Goal: Information Seeking & Learning: Learn about a topic

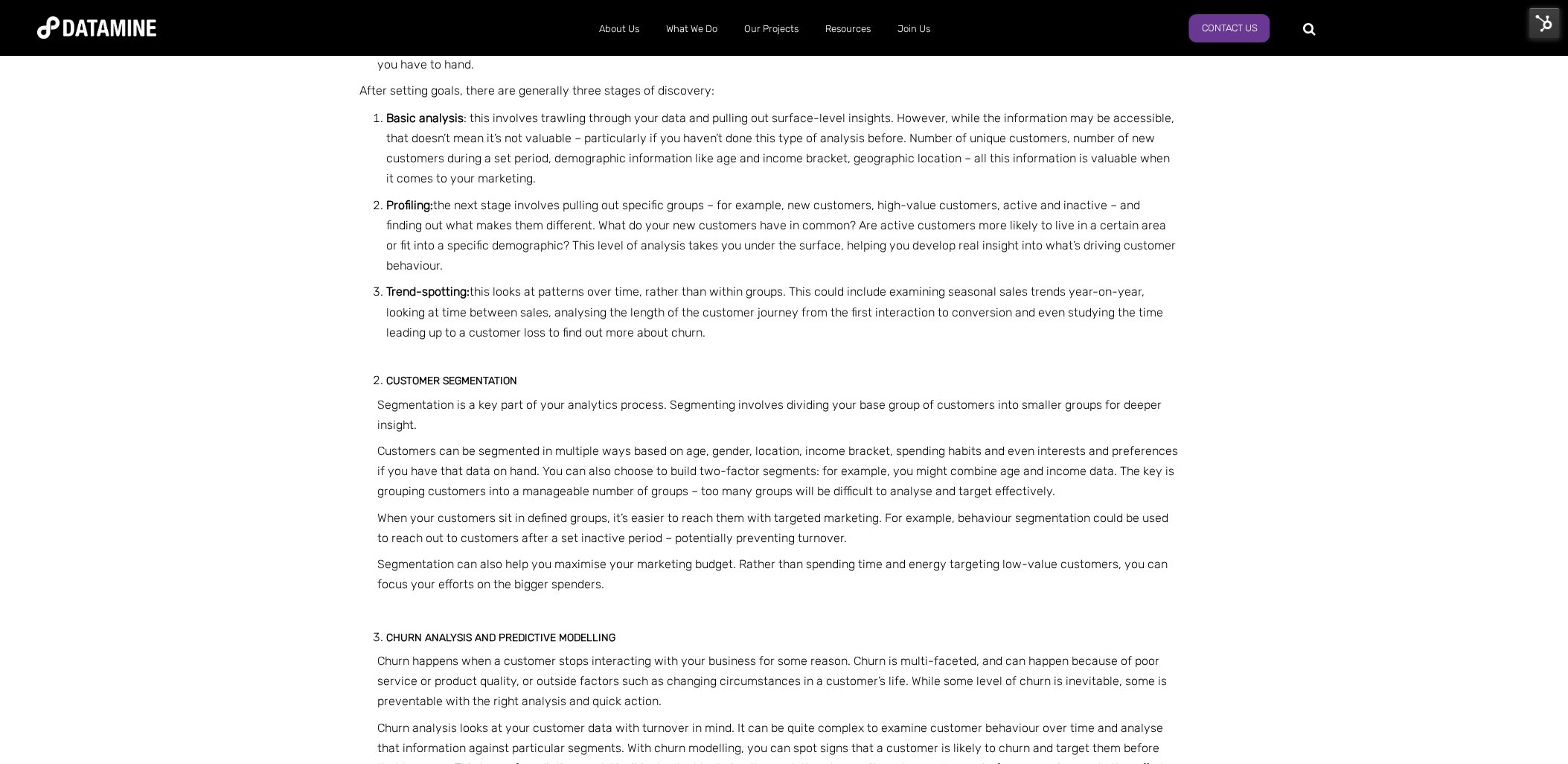
scroll to position [958, 0]
click at [1314, 26] on div at bounding box center [1369, 27] width 113 height 23
type input "********"
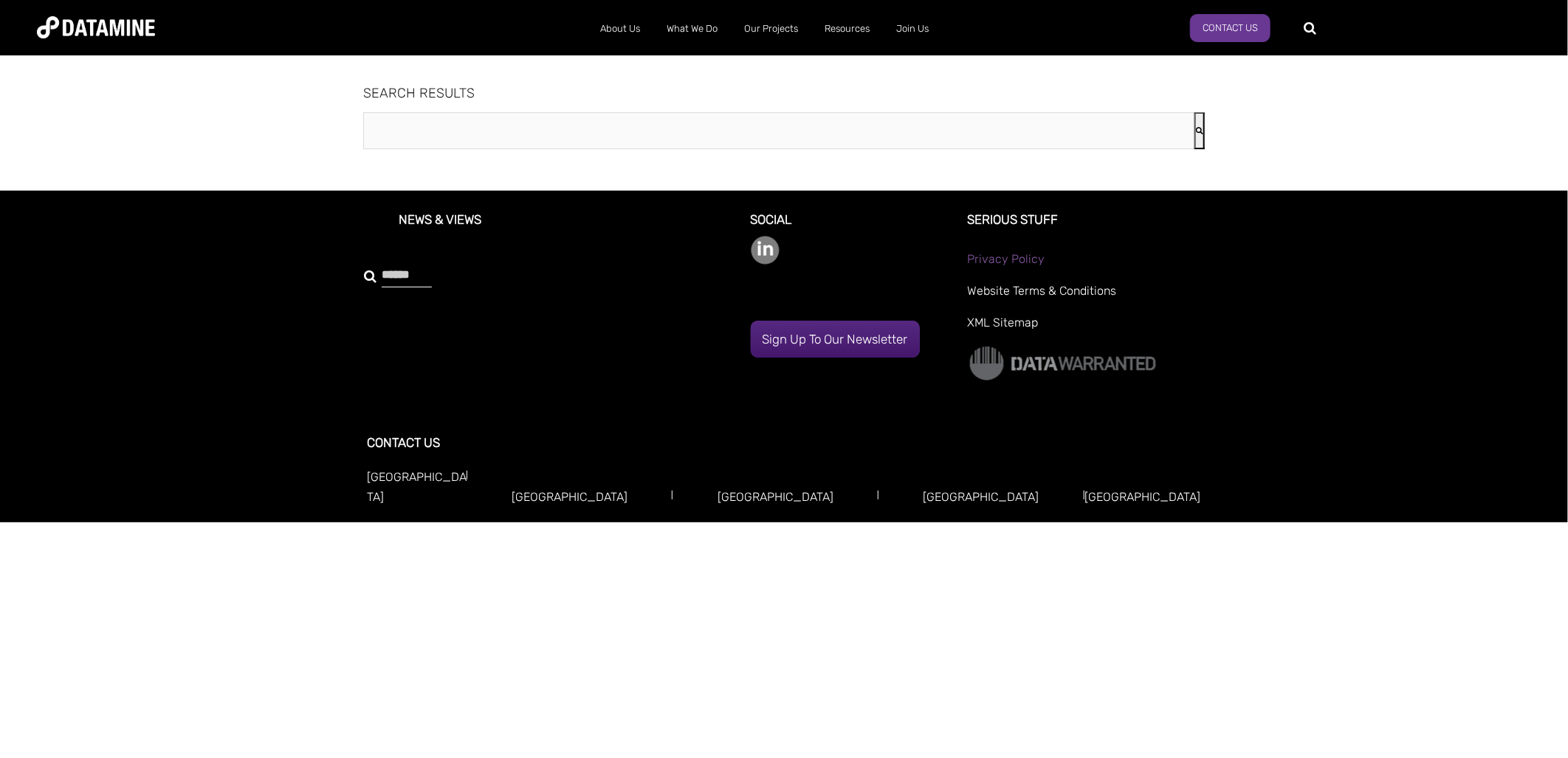
type input "********"
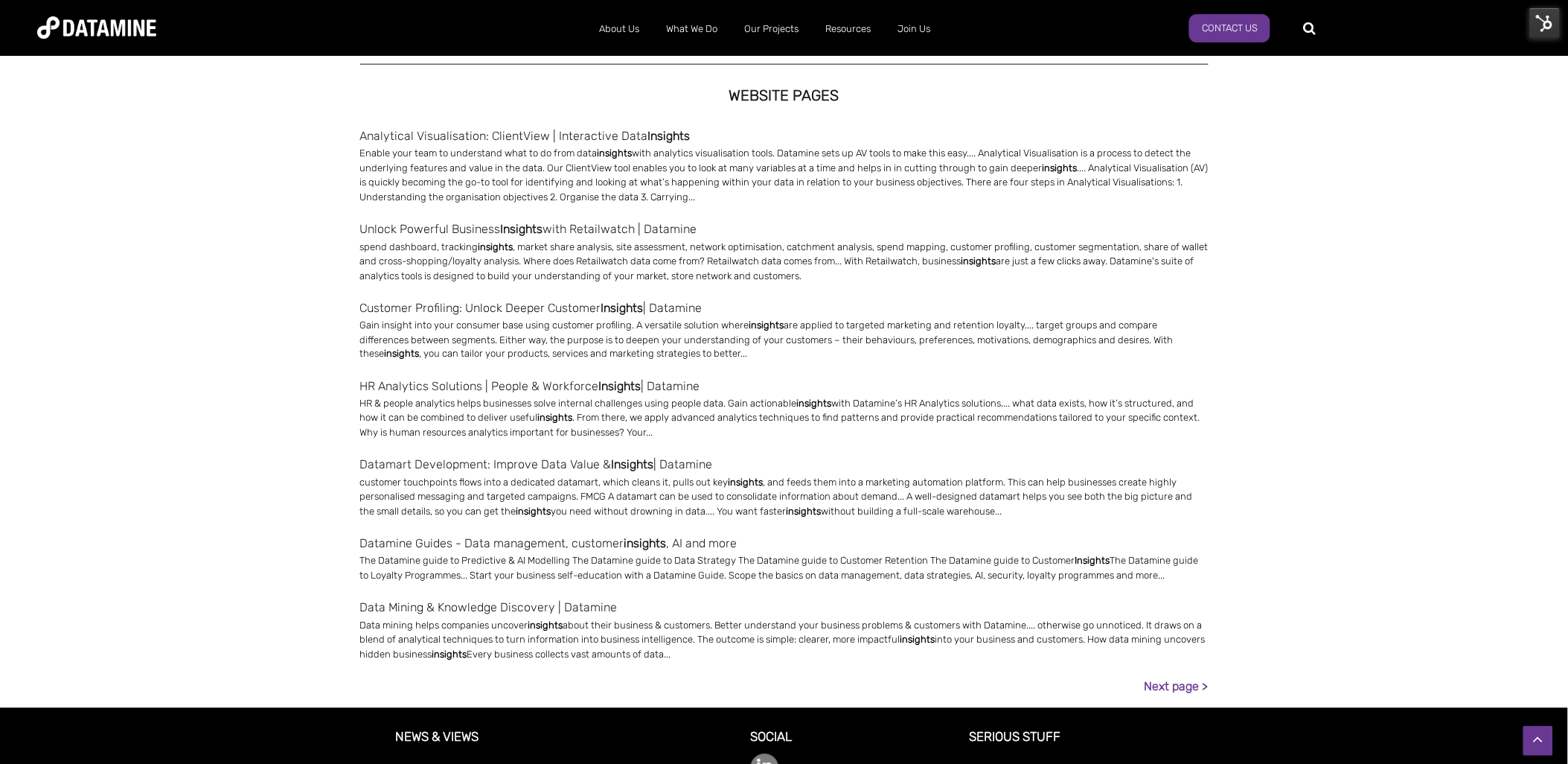
scroll to position [664, 0]
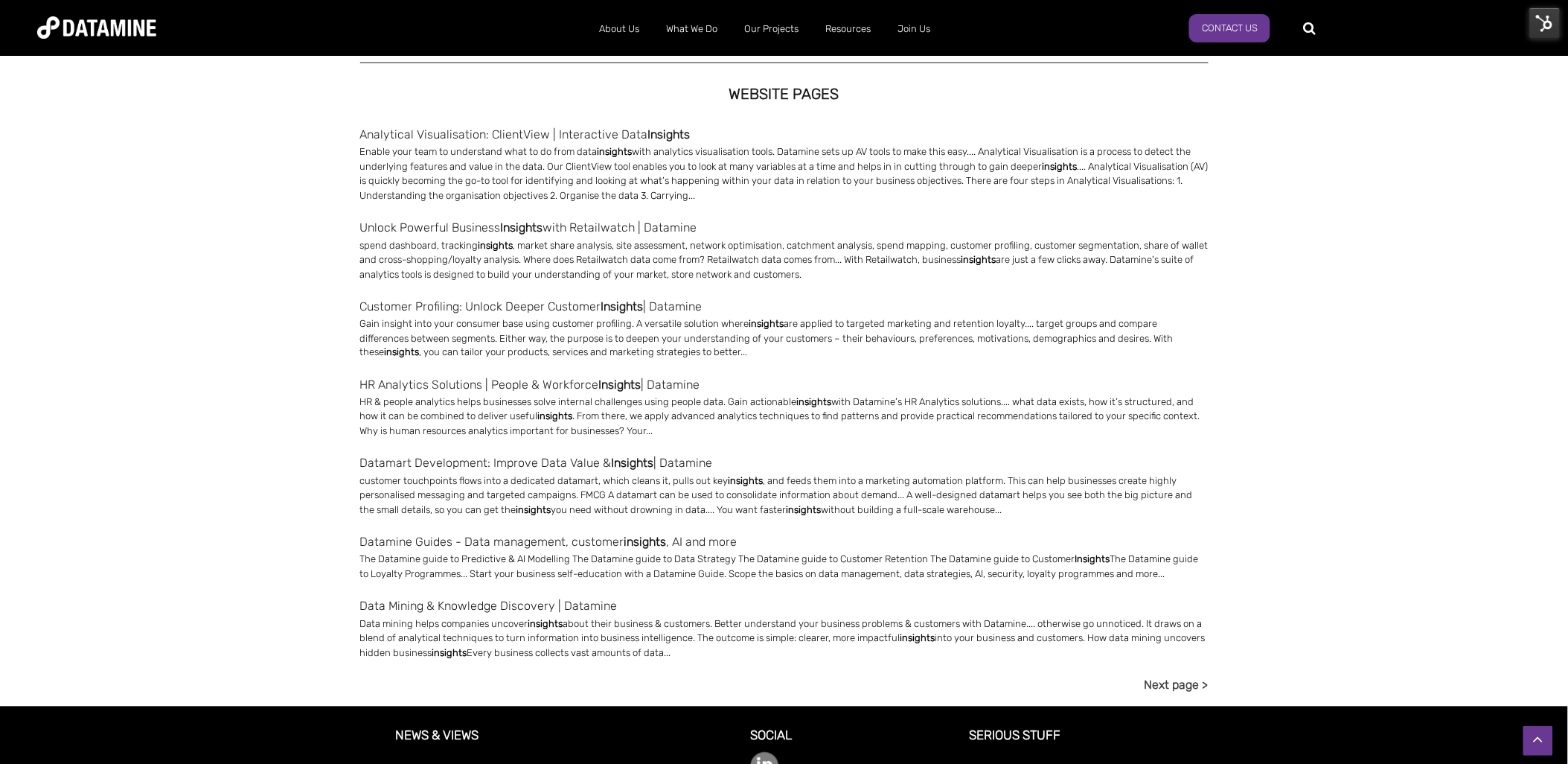
click at [1169, 689] on link "Next page >" at bounding box center [1176, 684] width 64 height 20
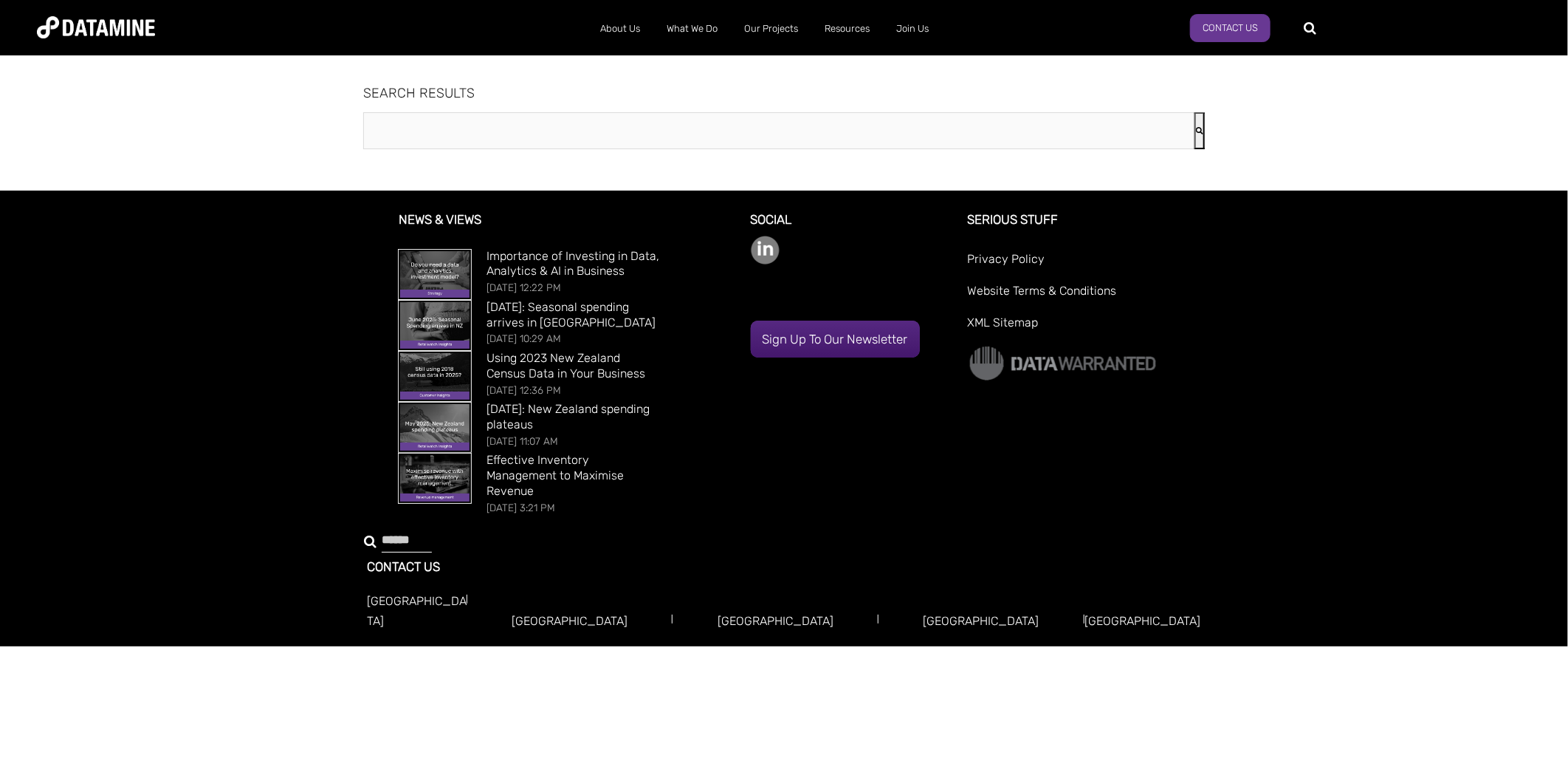
type input "********"
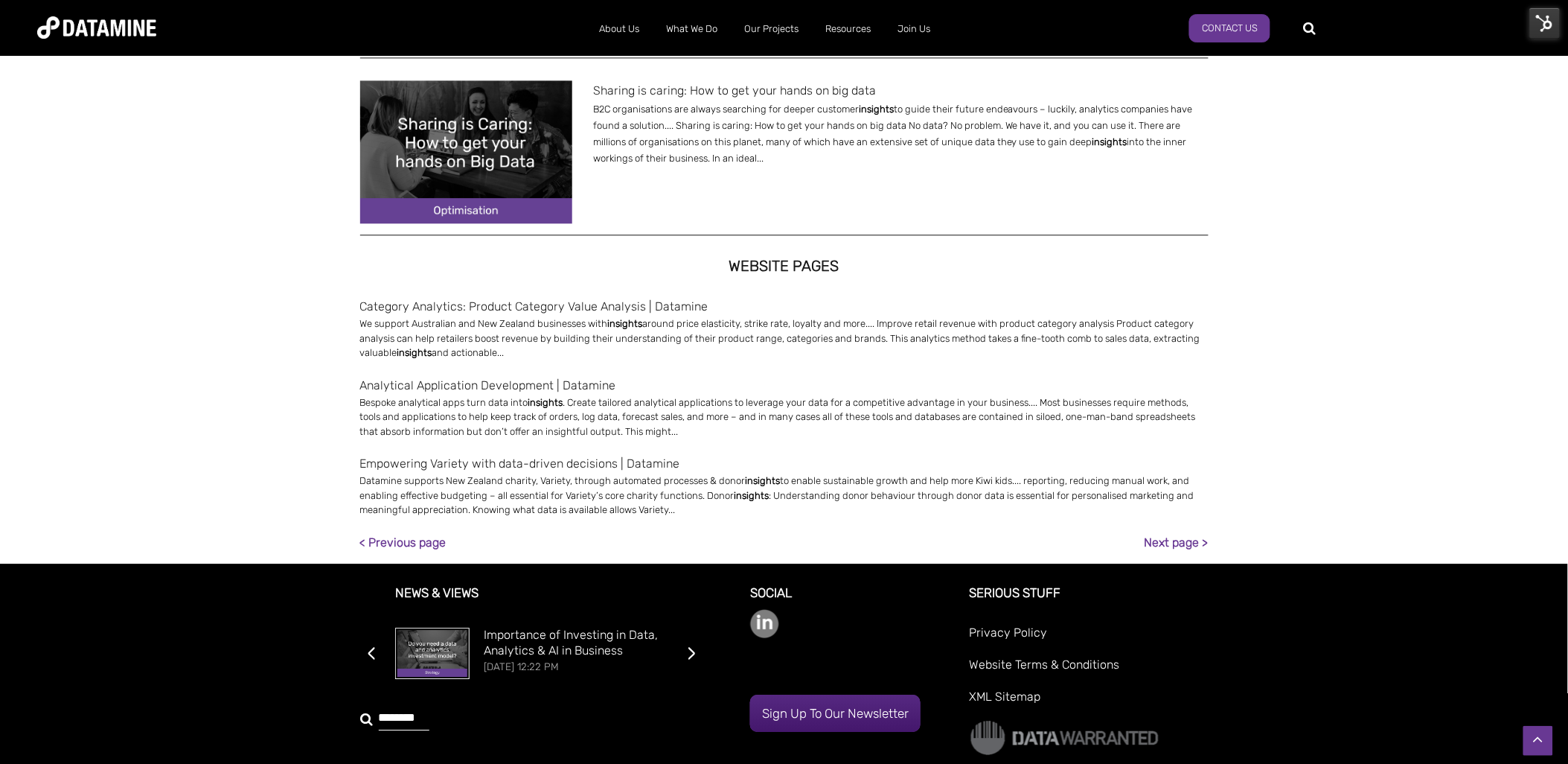
scroll to position [1200, 0]
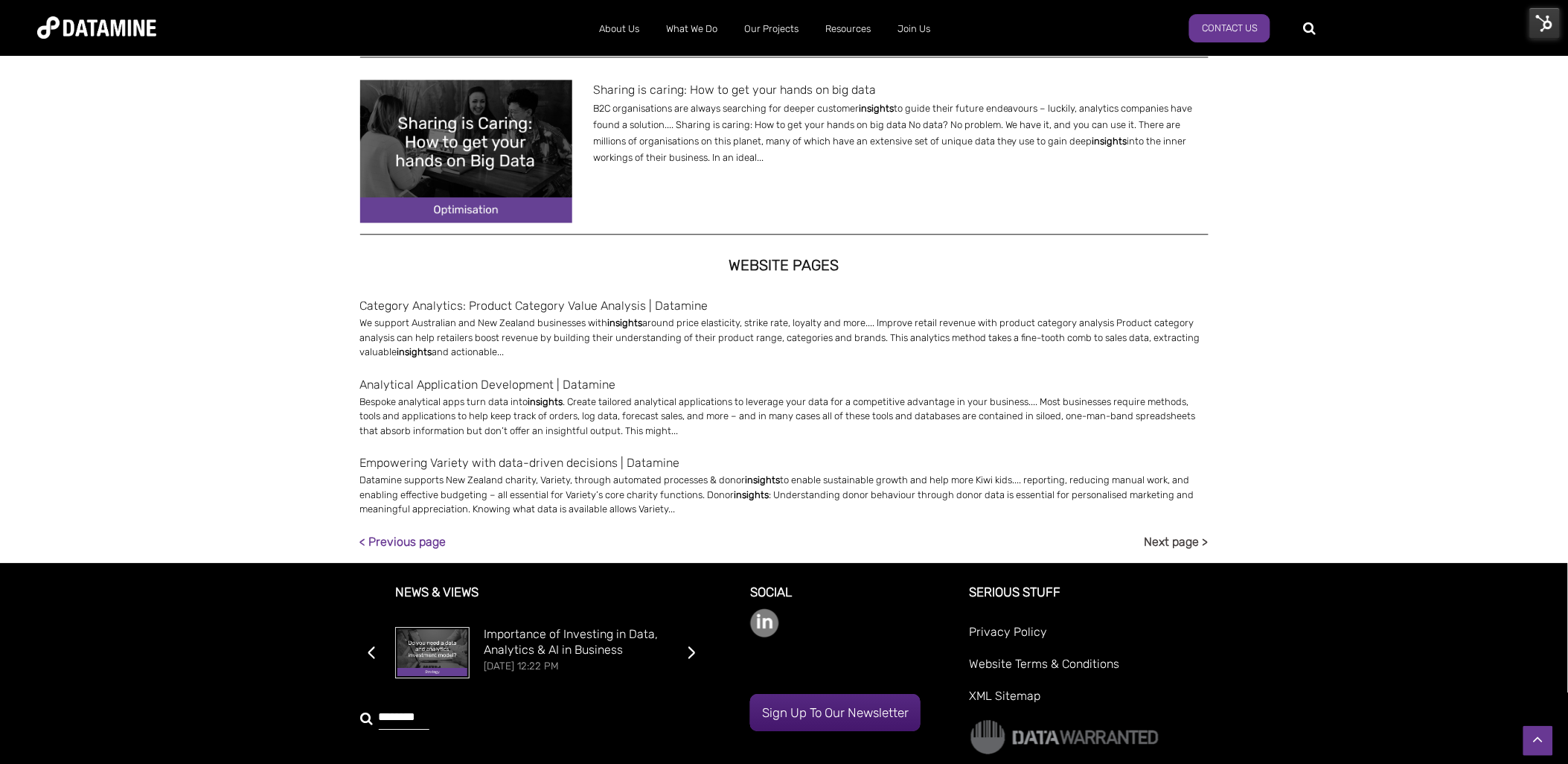
click at [1203, 541] on link "Next page >" at bounding box center [1176, 541] width 64 height 20
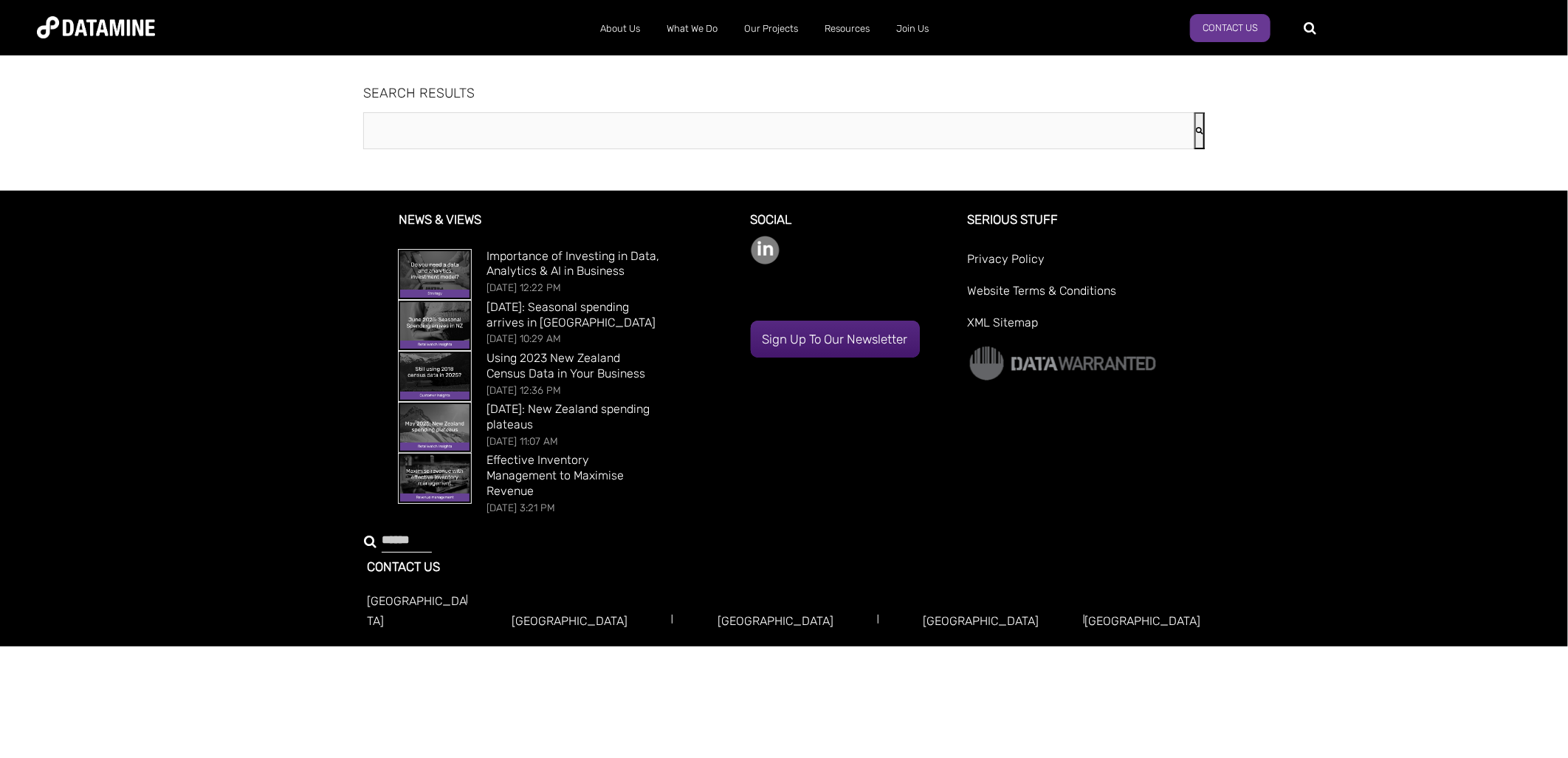
type input "********"
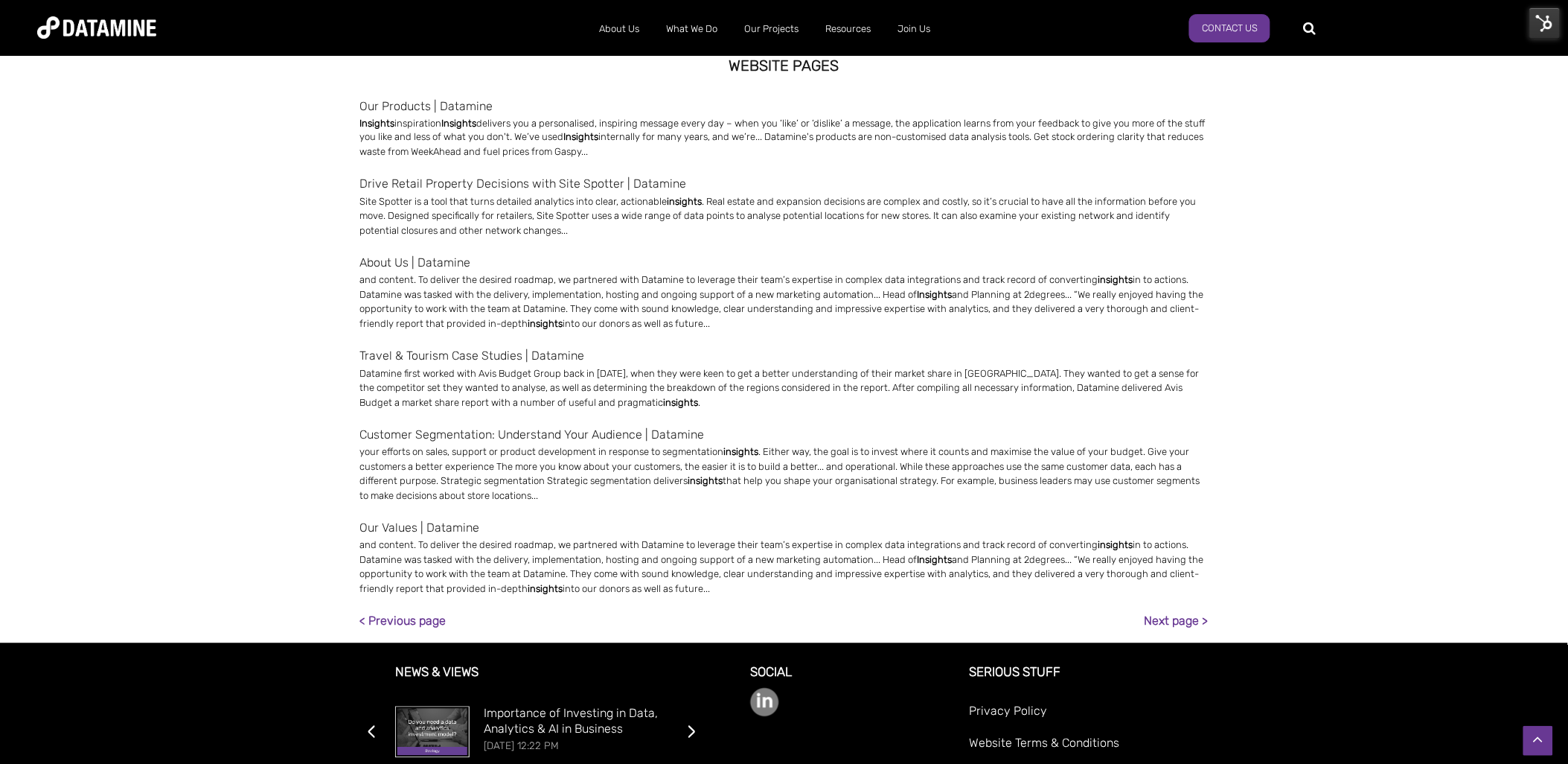
scroll to position [870, 0]
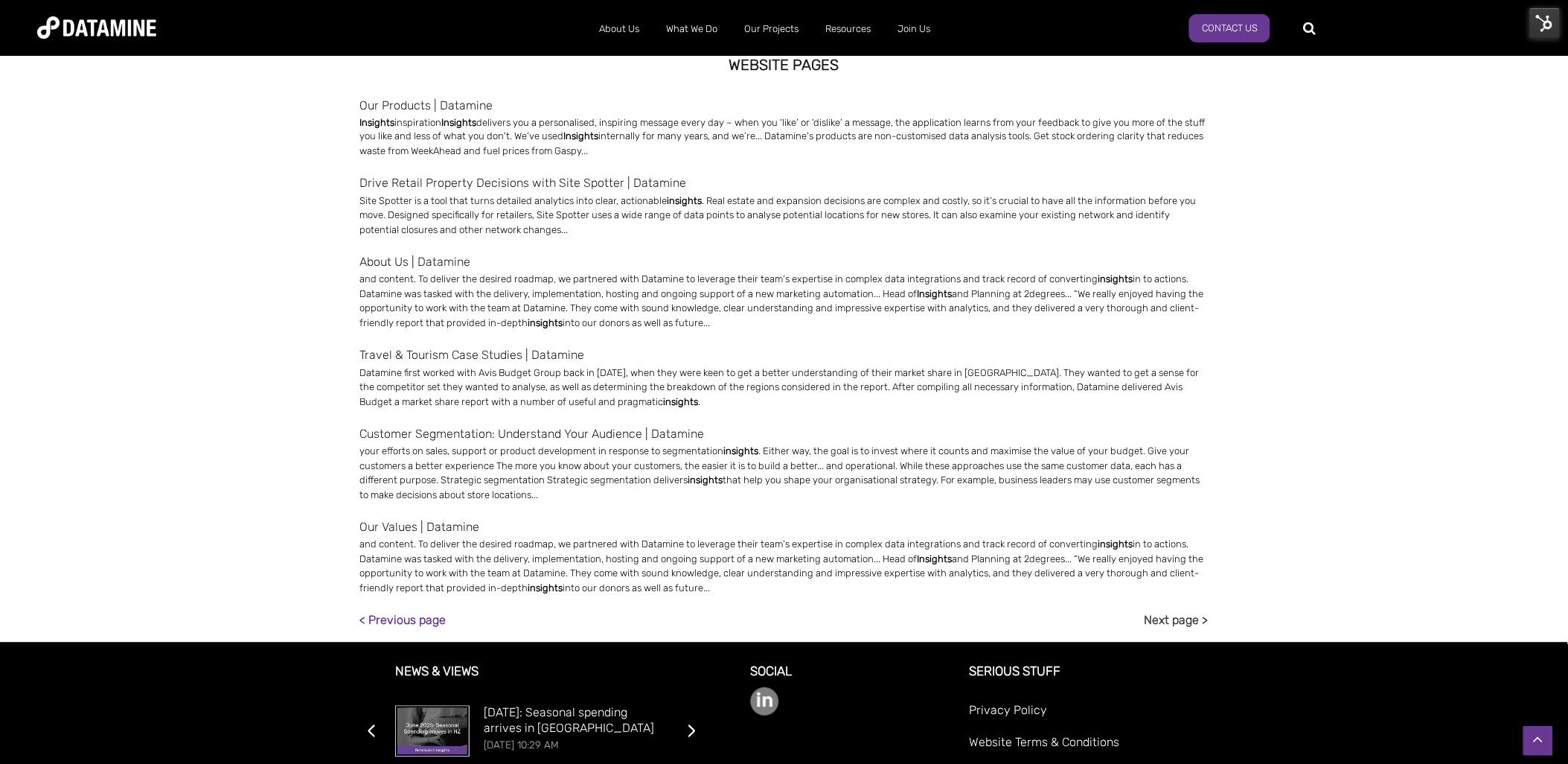
click at [1195, 620] on link "Next page >" at bounding box center [1176, 620] width 64 height 20
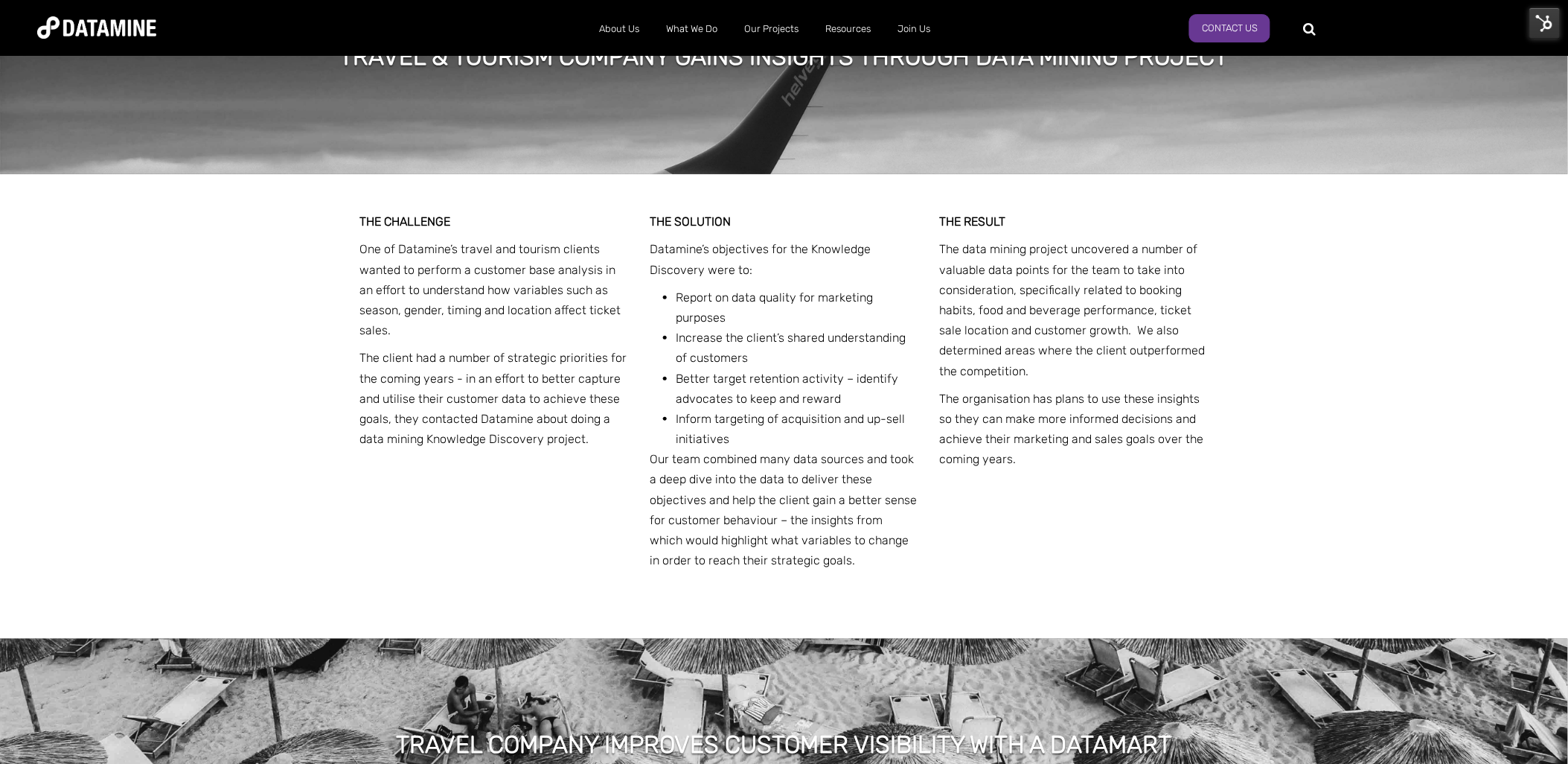
scroll to position [2147, 0]
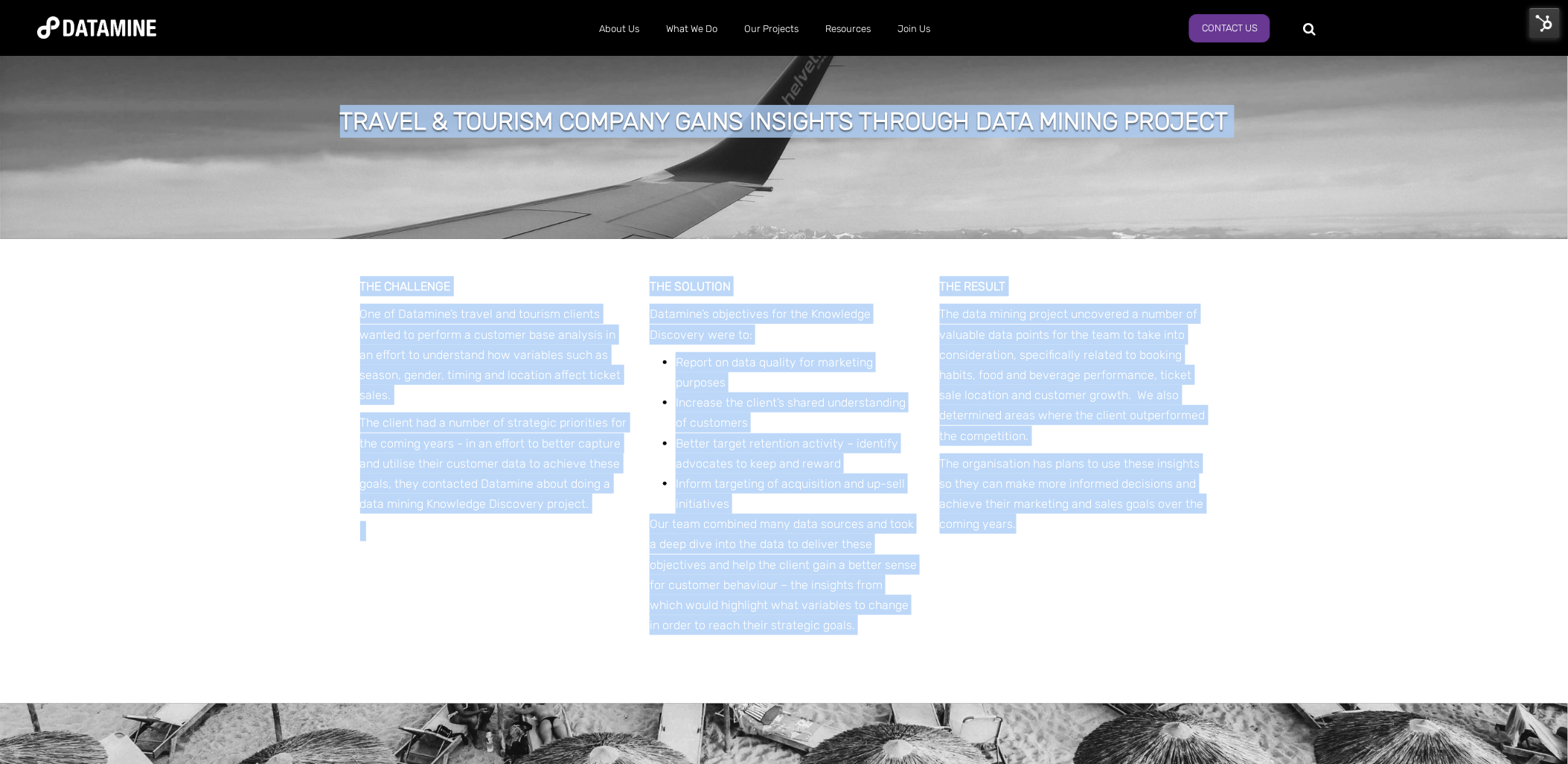
drag, startPoint x: 1030, startPoint y: 541, endPoint x: 308, endPoint y: 119, distance: 836.3
copy span "Travel & Tourism company gains insights through data mining project THE CHALLEN…"
click at [956, 153] on div "Travel & Tourism company gains insights through data mining project" at bounding box center [784, 127] width 1568 height 223
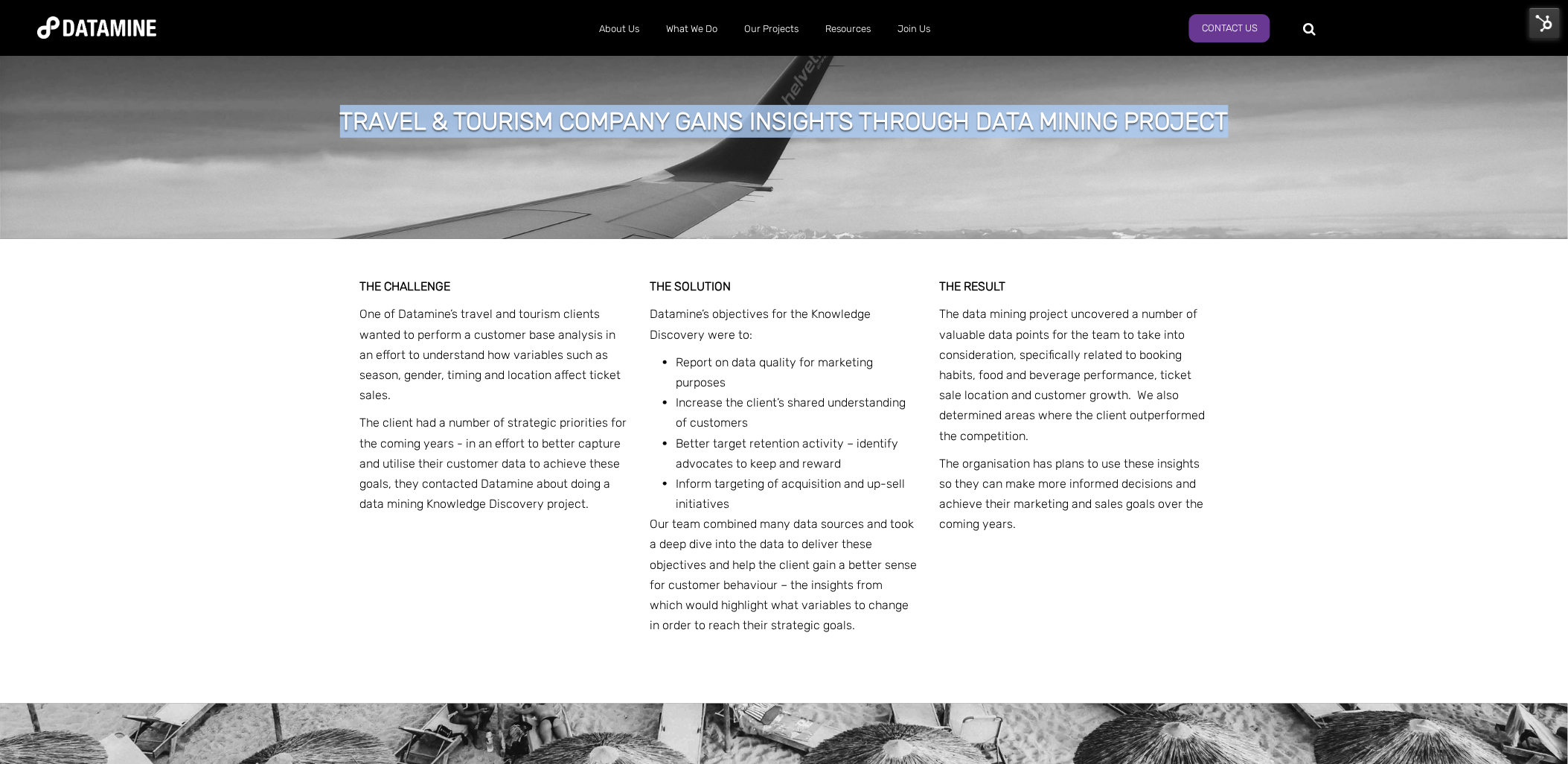
drag, startPoint x: 1261, startPoint y: 96, endPoint x: 333, endPoint y: 125, distance: 928.5
click at [333, 125] on div "Travel & Tourism company gains insights through data mining project" at bounding box center [784, 127] width 1568 height 223
drag, startPoint x: 333, startPoint y: 125, endPoint x: 589, endPoint y: 110, distance: 256.4
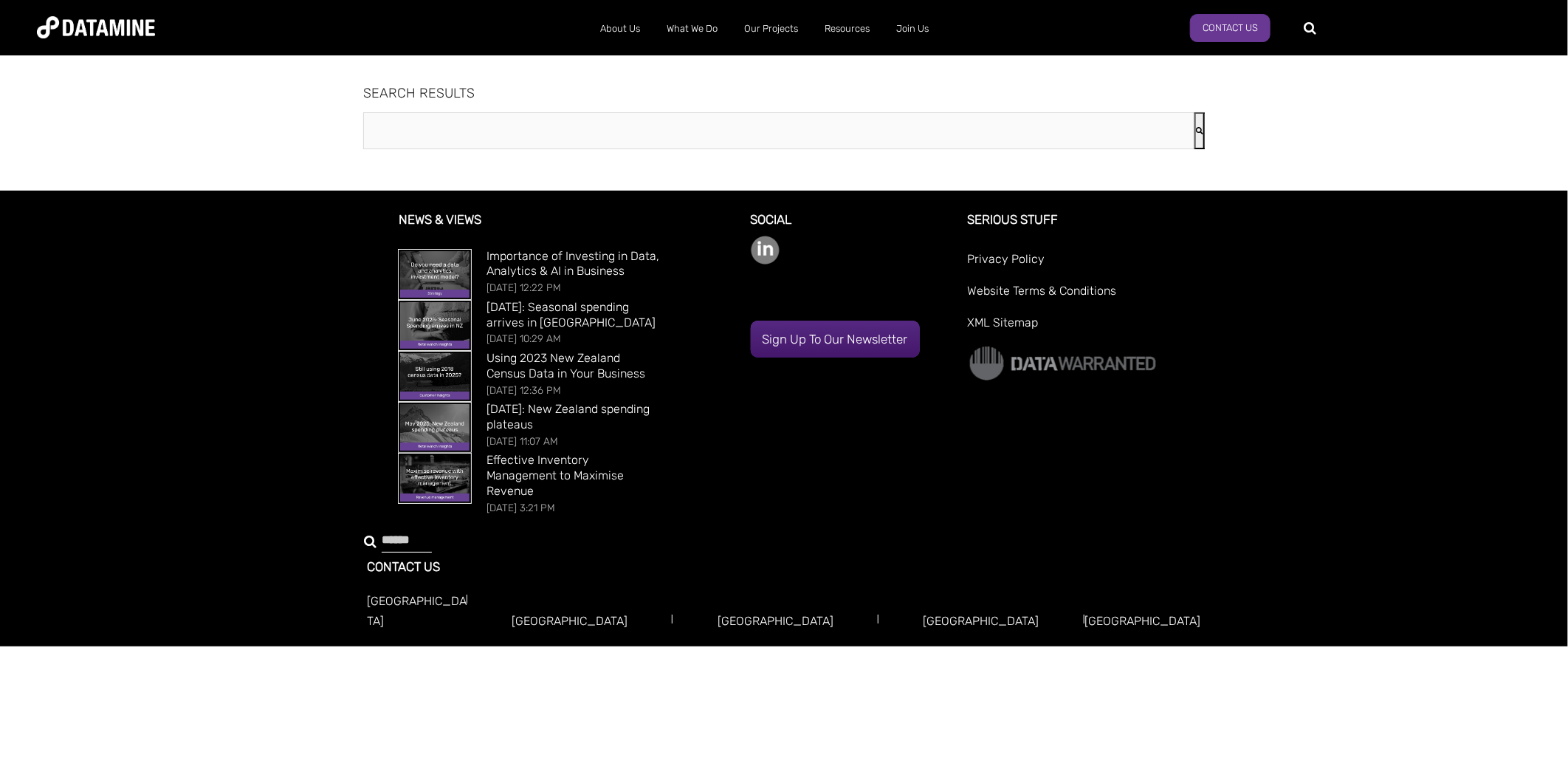
type input "********"
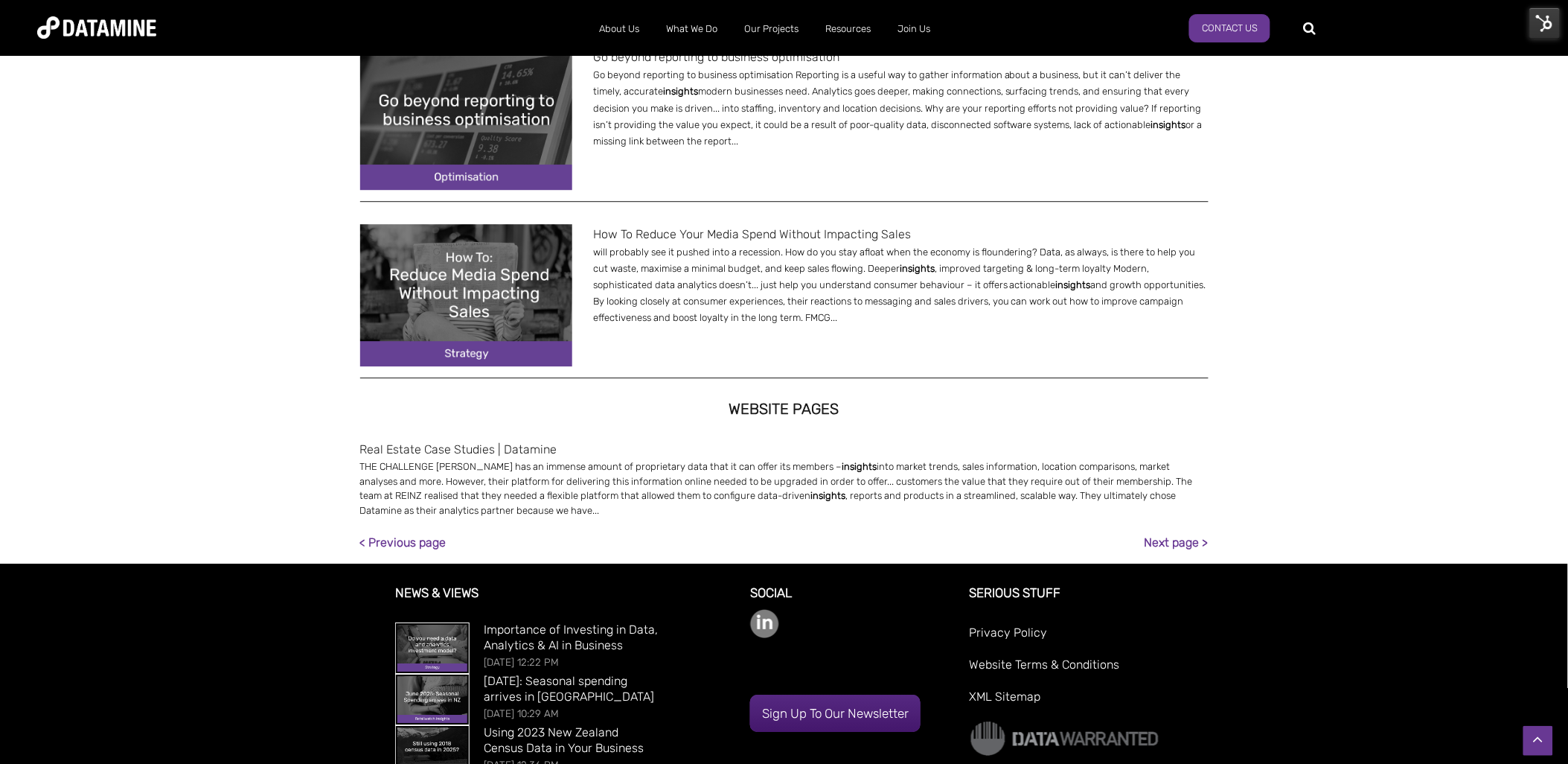
scroll to position [1443, 0]
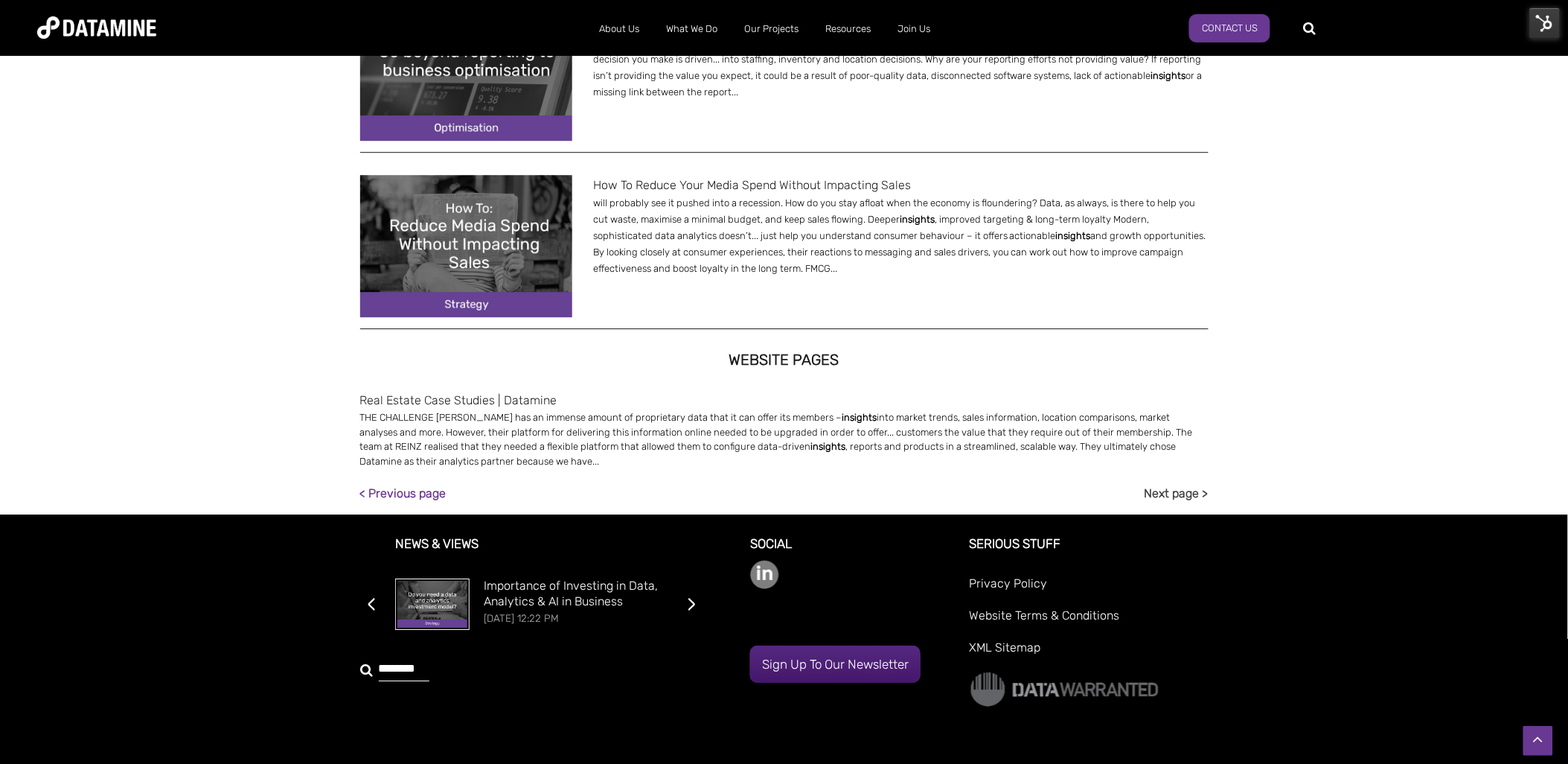
click at [1187, 491] on link "Next page >" at bounding box center [1176, 492] width 64 height 20
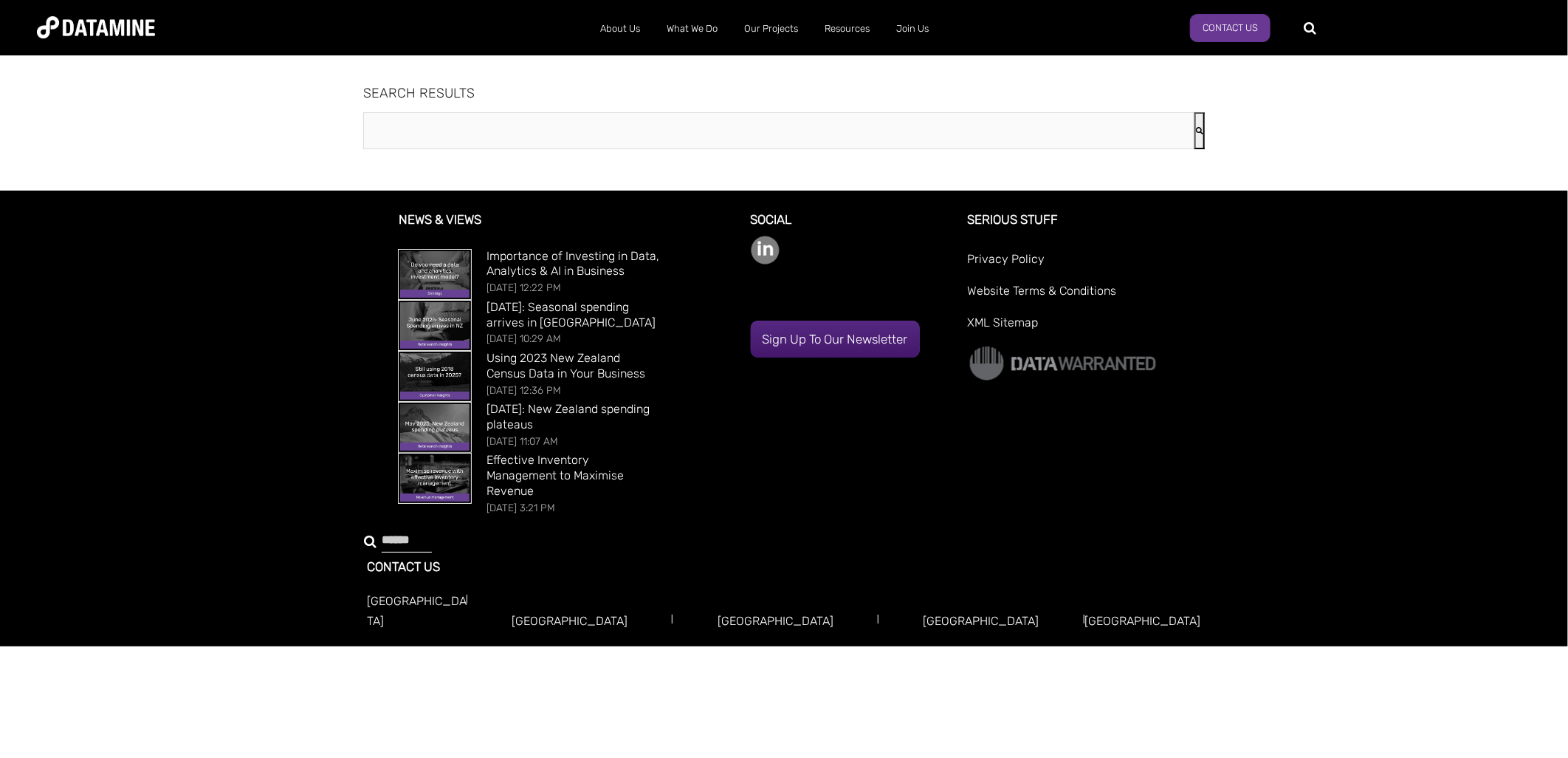
type input "********"
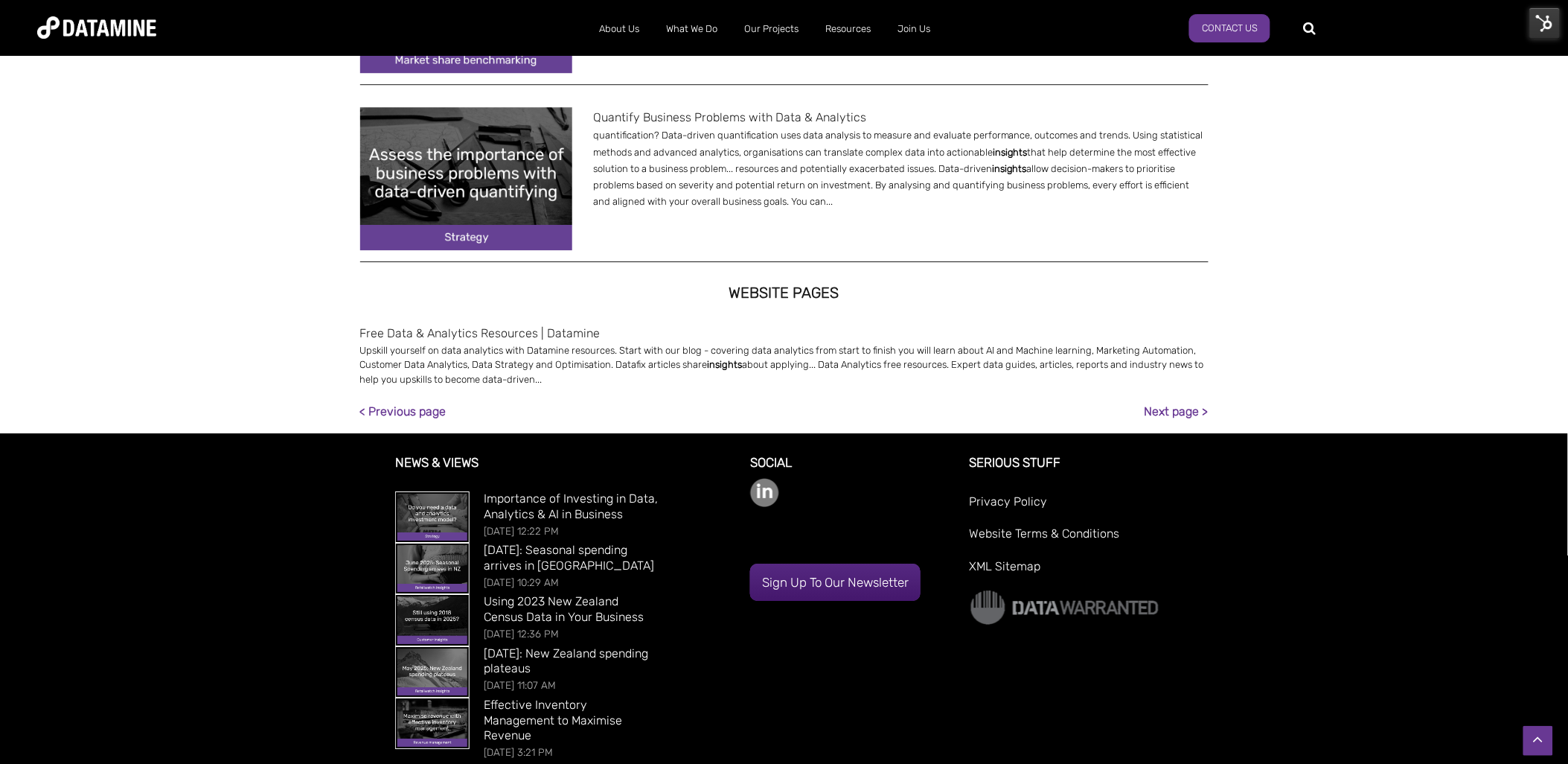
scroll to position [1509, 0]
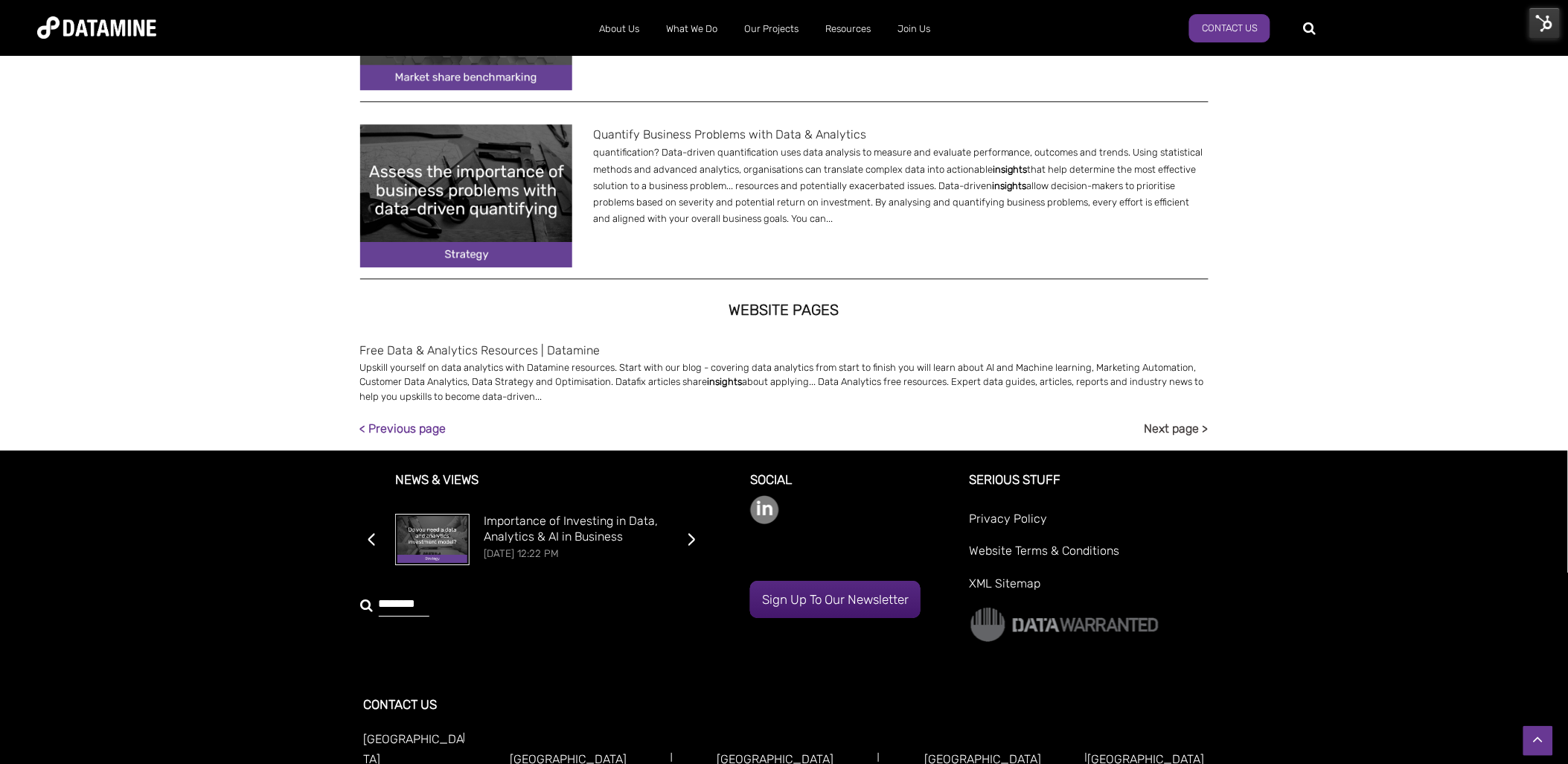
click at [1178, 434] on link "Next page >" at bounding box center [1176, 427] width 64 height 20
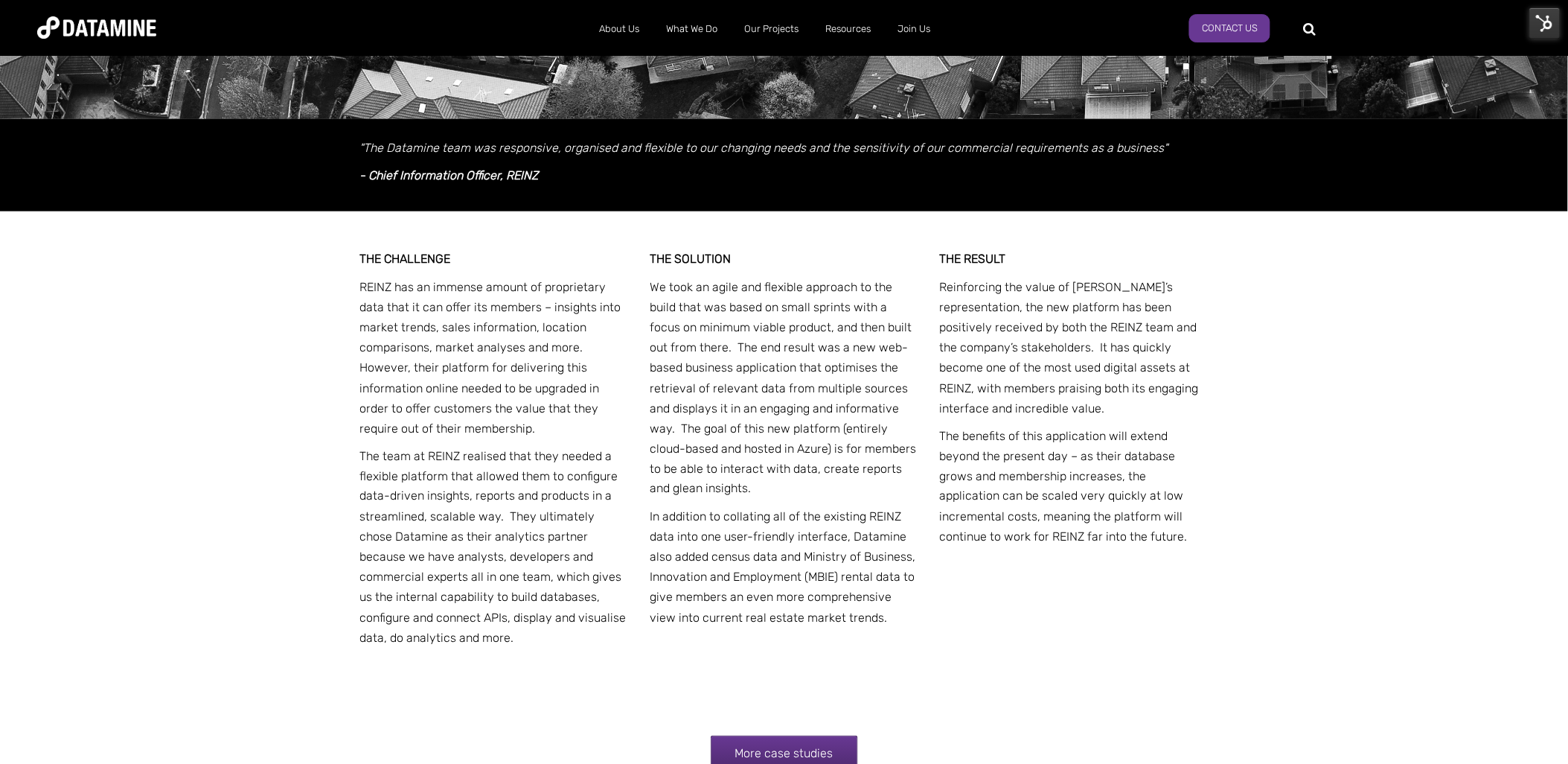
scroll to position [525, 0]
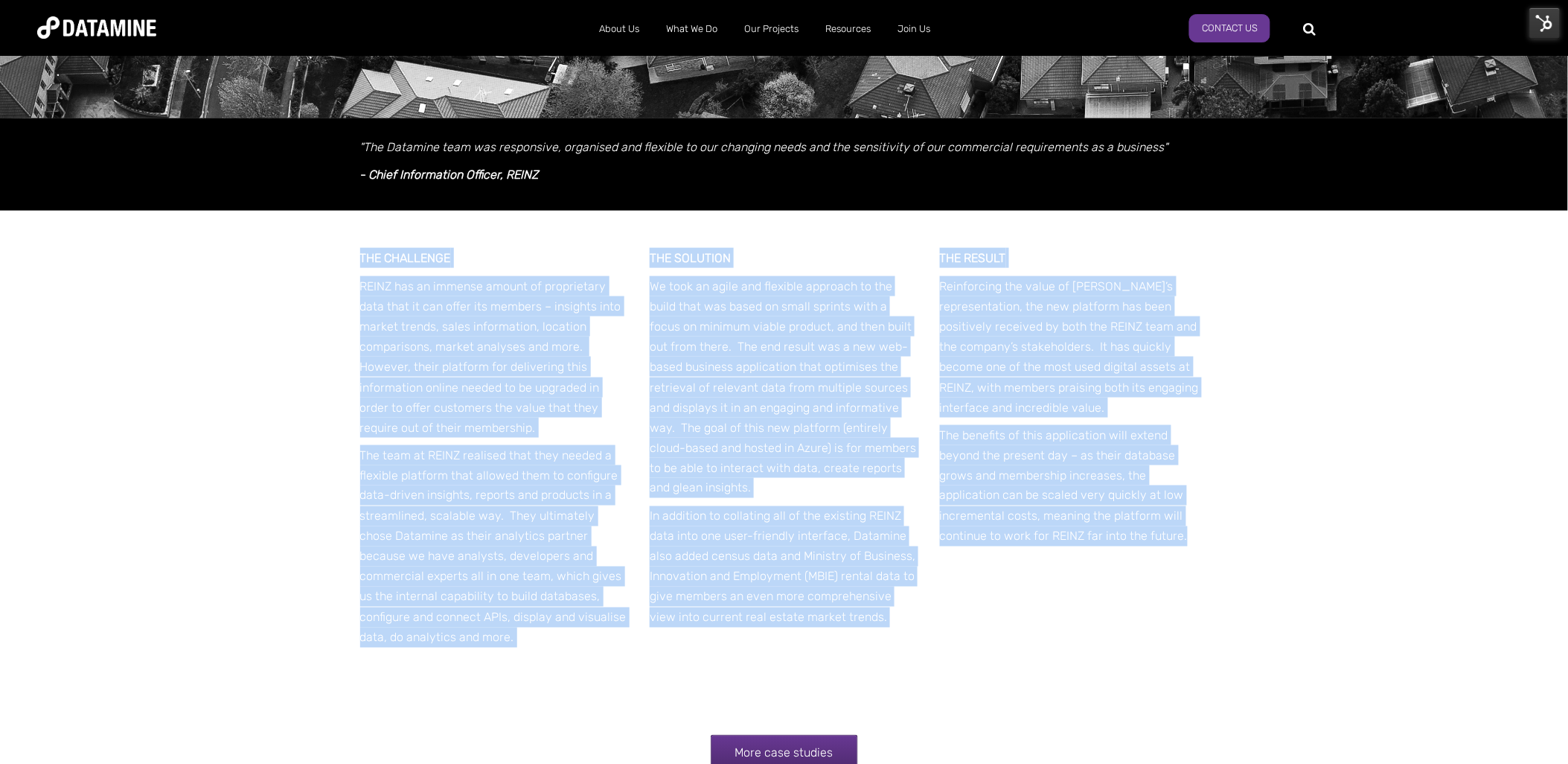
drag, startPoint x: 1097, startPoint y: 530, endPoint x: 324, endPoint y: 233, distance: 828.1
click at [324, 233] on div "THE CHALLENGE REINZ has an immense amount of proprietary data that it can offer…" at bounding box center [784, 504] width 1568 height 588
copy div "THE CHALLENGE REINZ has an immense amount of proprietary data that it can offer…"
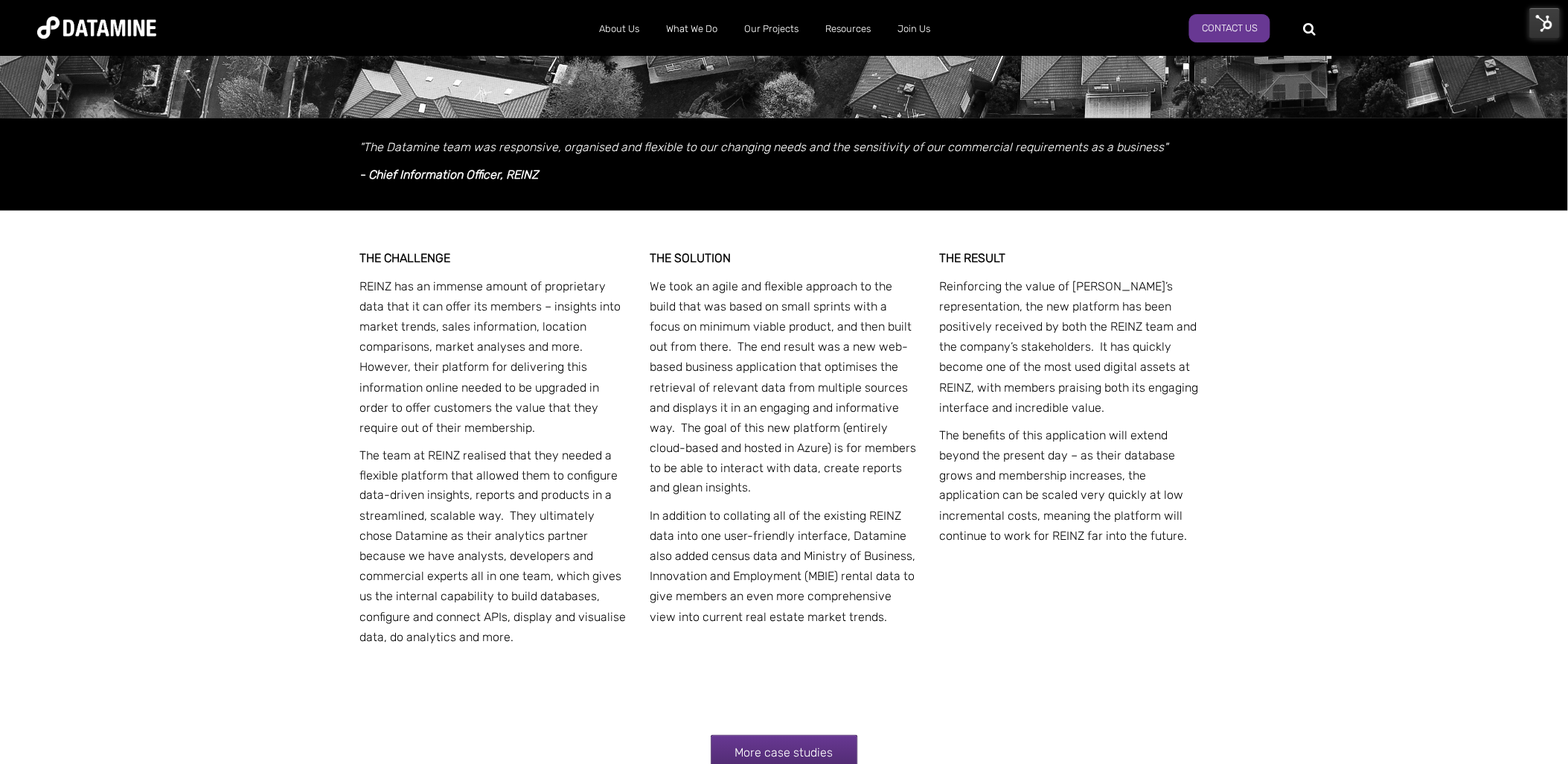
click at [829, 150] on em ""The Datamine team was responsive, organised and flexible to our changing needs…" at bounding box center [764, 146] width 808 height 14
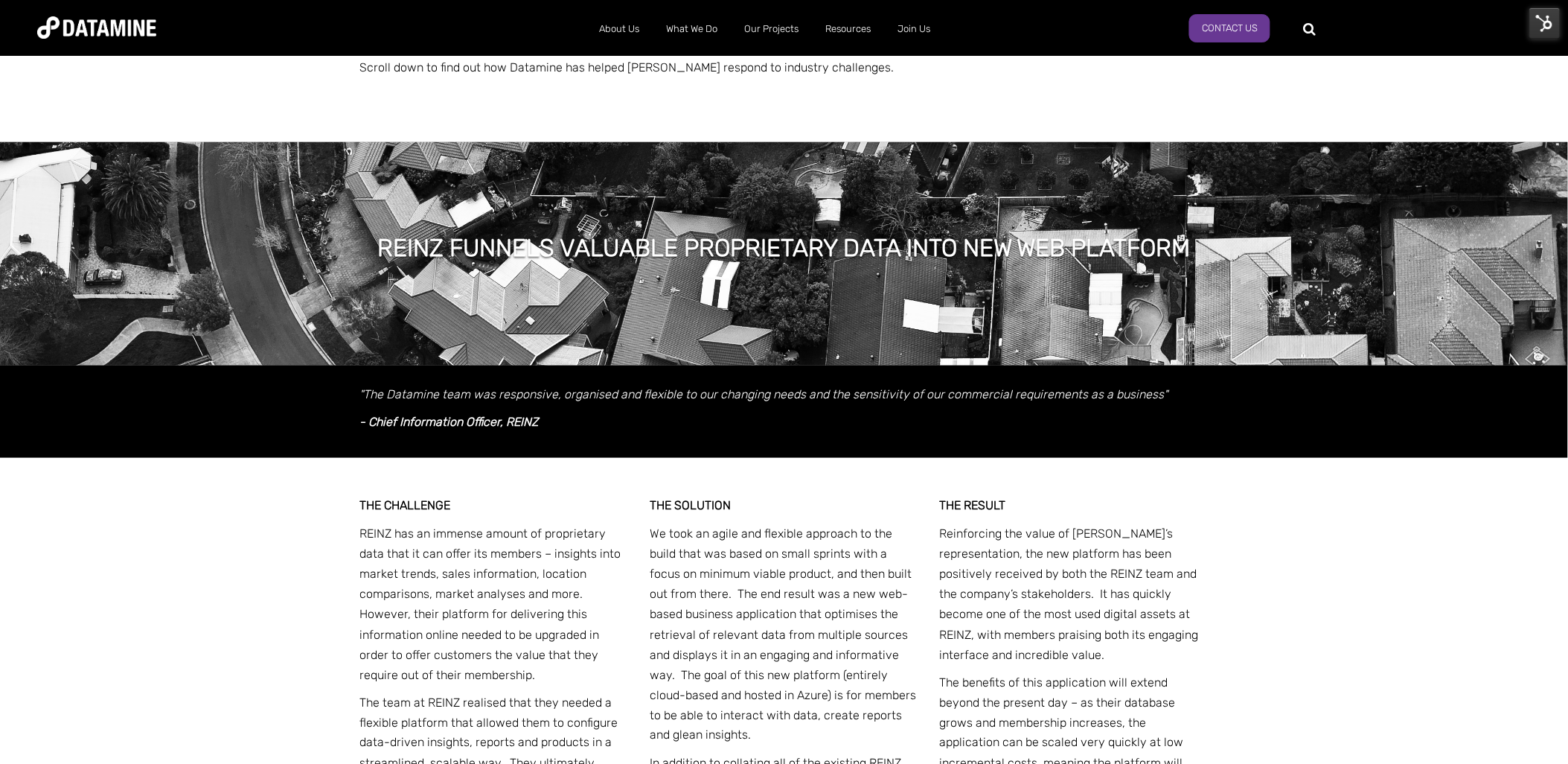
scroll to position [269, 0]
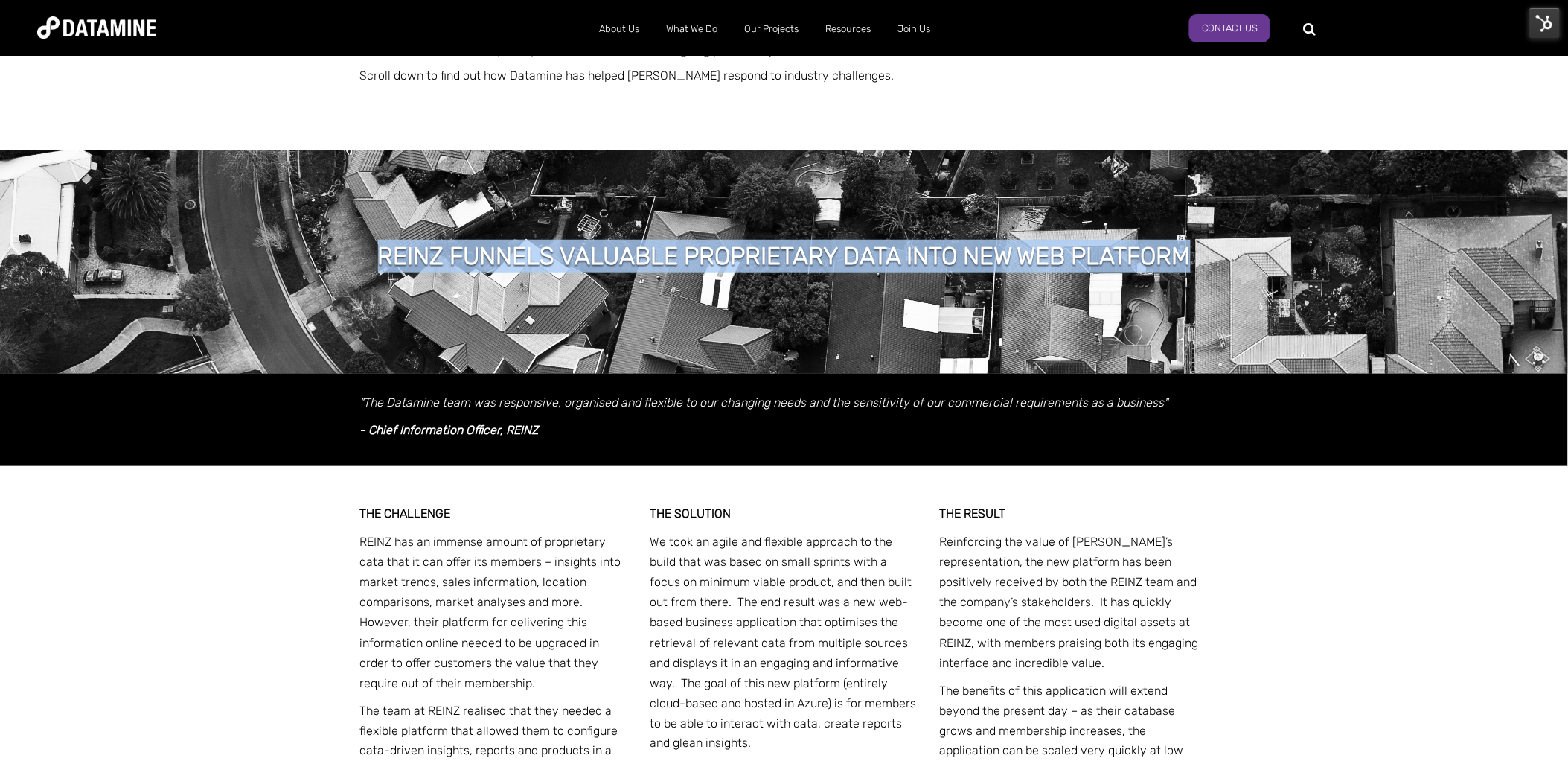
drag, startPoint x: 1192, startPoint y: 238, endPoint x: 302, endPoint y: 173, distance: 892.4
click at [302, 173] on div "REINZ FUNNELS VALUABLE PROPRIETARY DATA INTO NEW WEB PLATFORM" at bounding box center [784, 262] width 1568 height 223
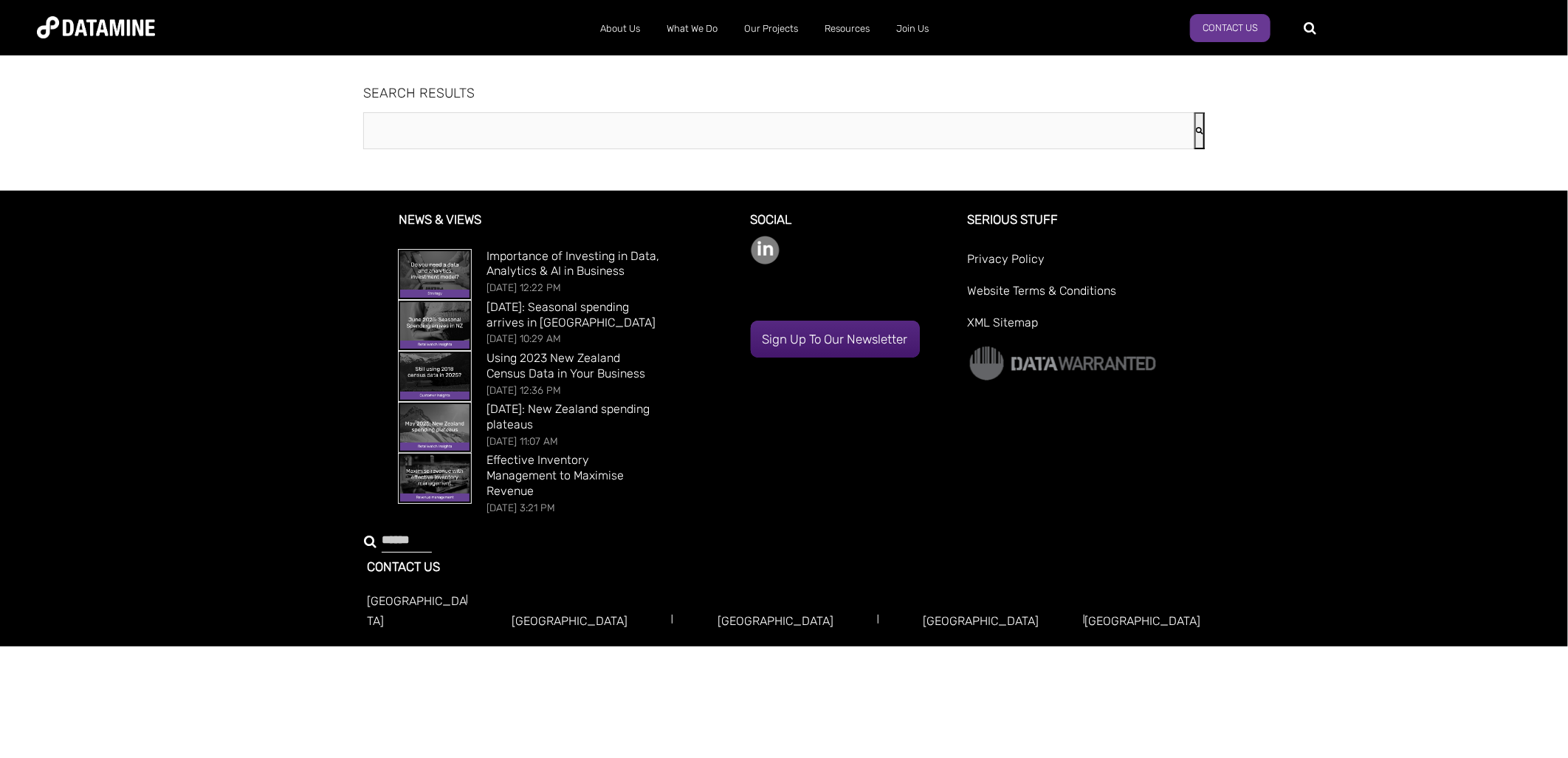
type input "********"
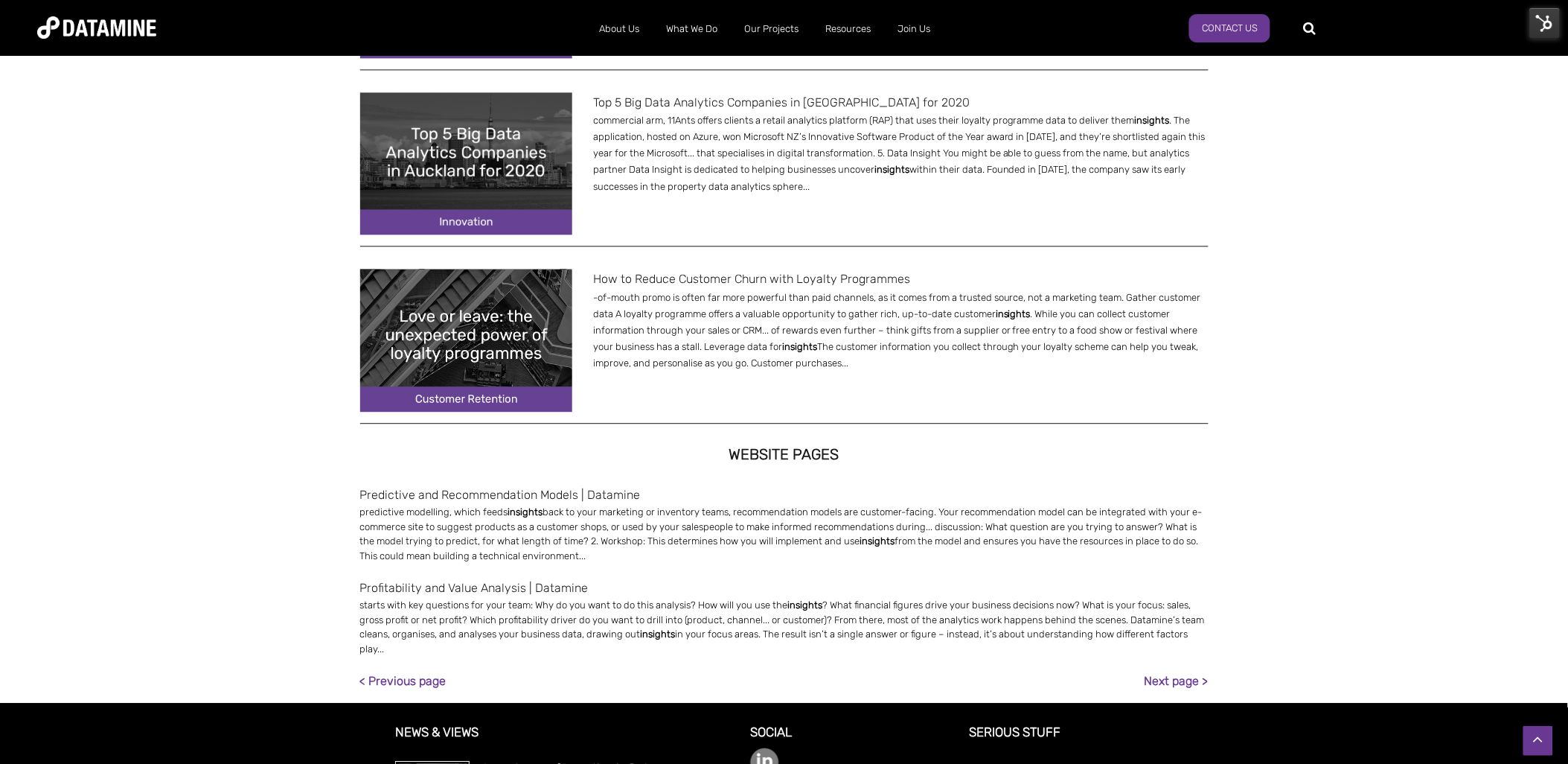
scroll to position [1215, 0]
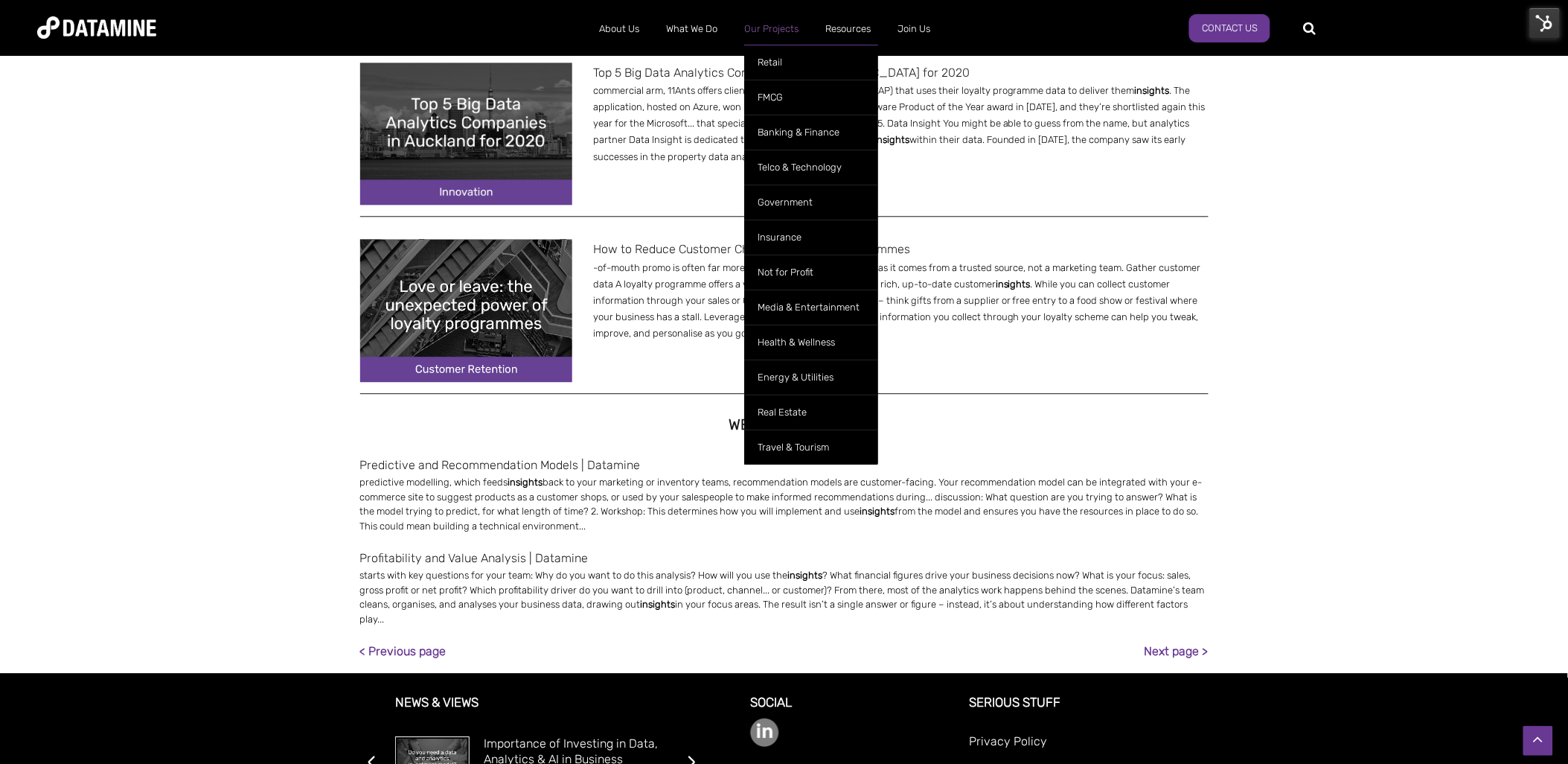
click at [770, 35] on link "Our Projects" at bounding box center [771, 28] width 82 height 38
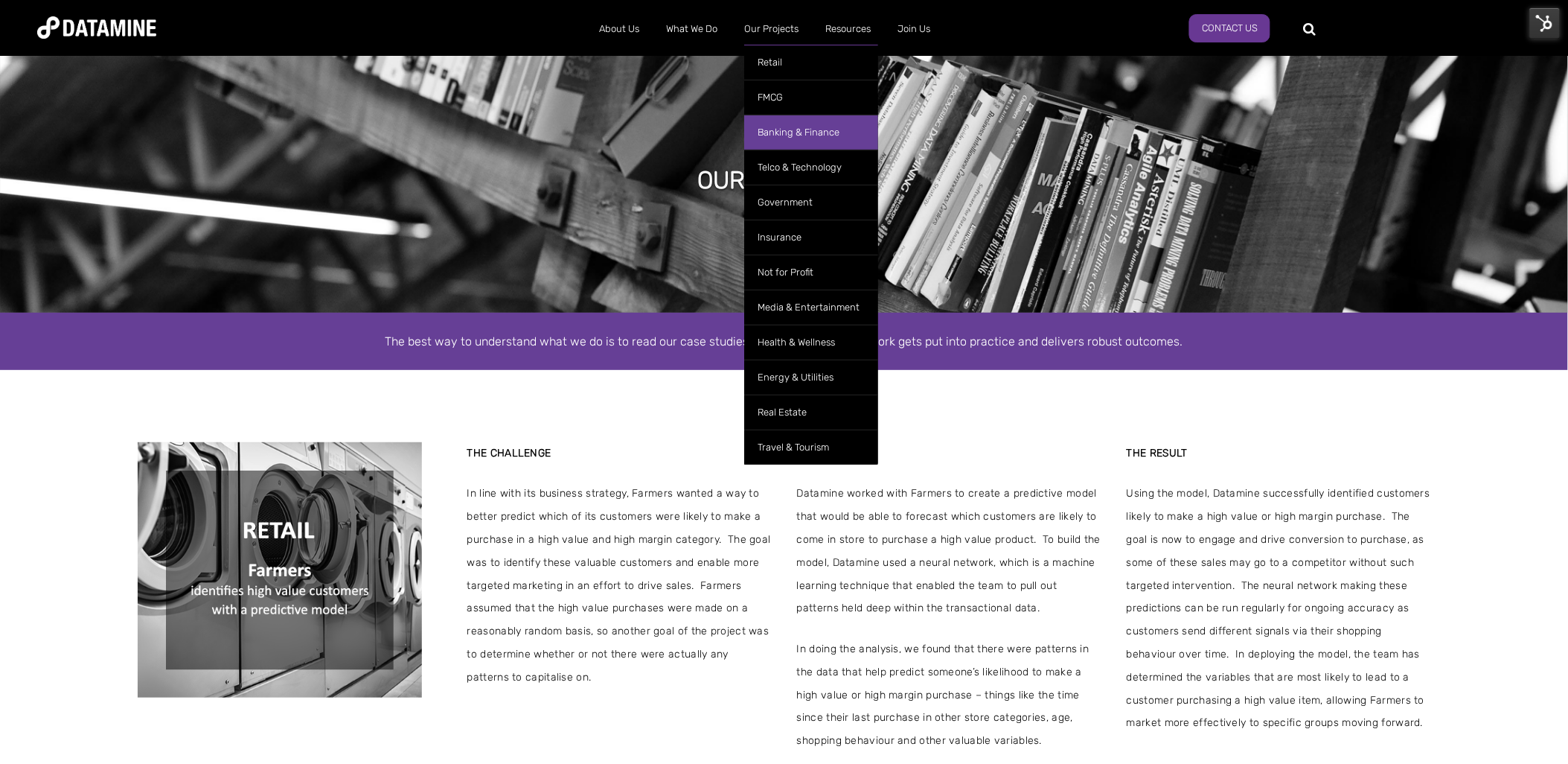
click at [833, 125] on link "Banking & Finance" at bounding box center [811, 131] width 134 height 35
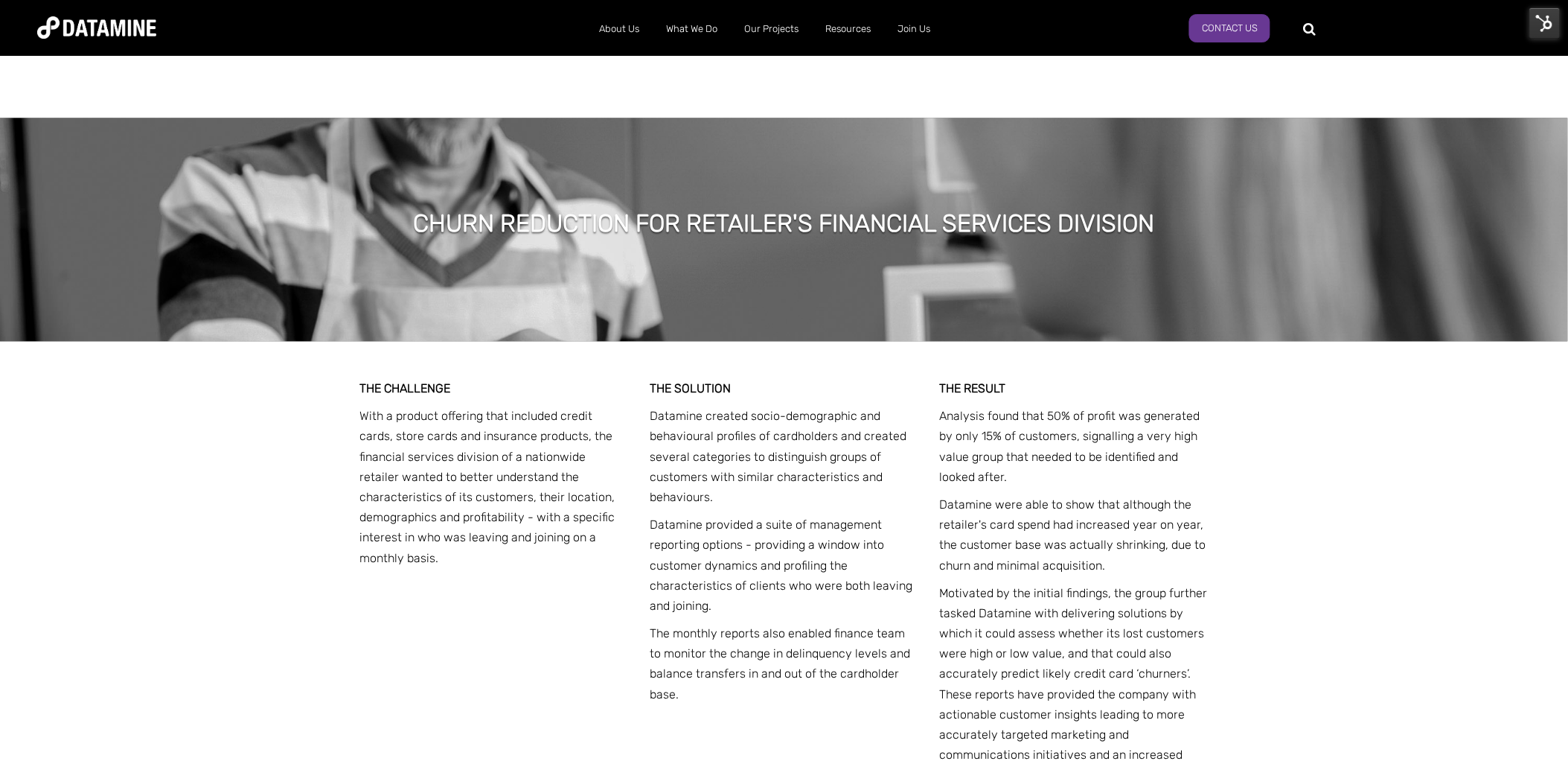
scroll to position [1105, 0]
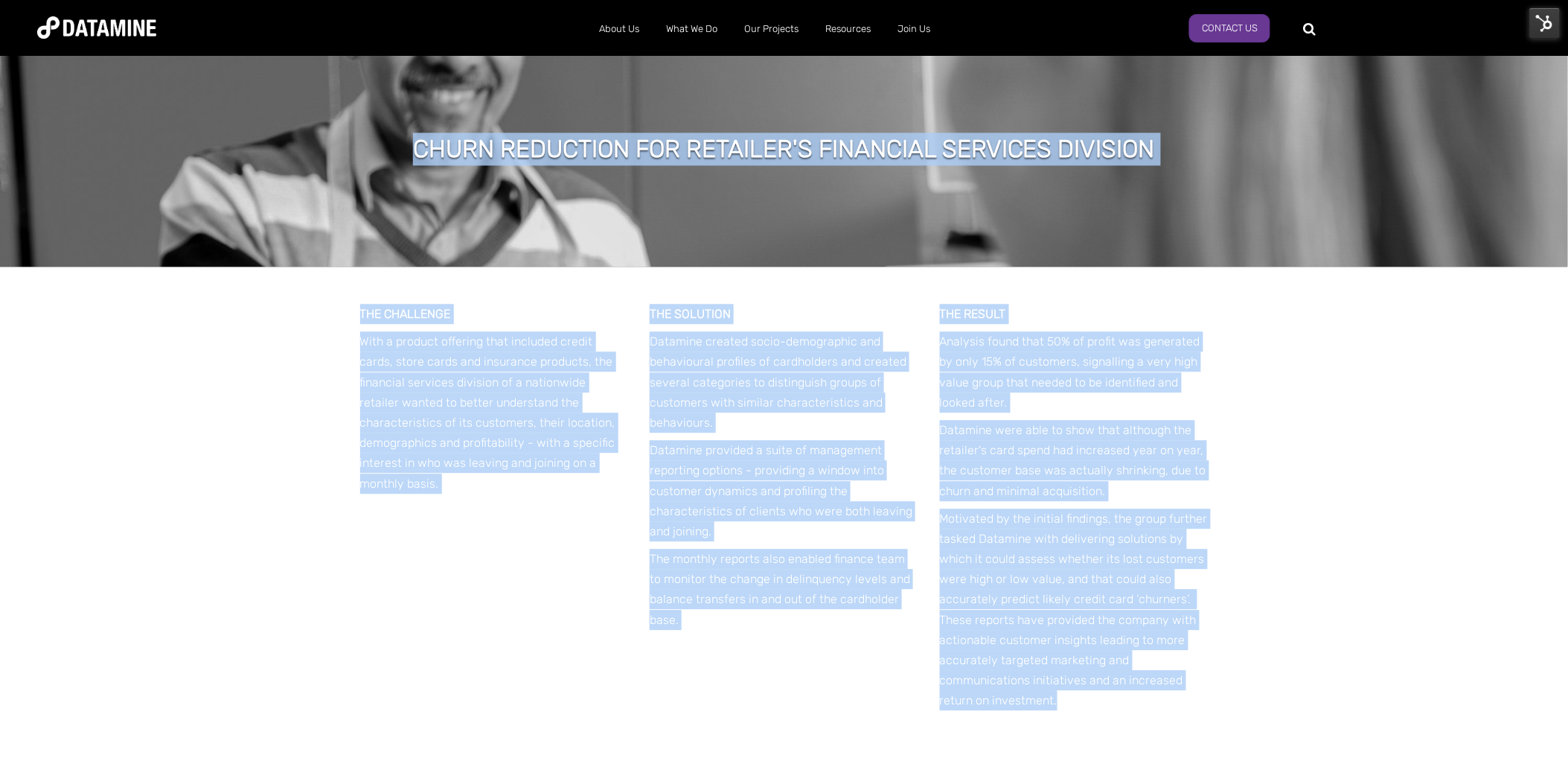
drag, startPoint x: 1067, startPoint y: 699, endPoint x: 400, endPoint y: 144, distance: 867.7
click at [400, 144] on span "WESTPAC MEASURES CUSTOMER SATISFACTION THROUGH 'LOVE SCORE' “Westpac Cards was …" at bounding box center [784, 754] width 1568 height 2967
copy span "CHURN REDUCTION FOR RETAILER'S FINANCIAL SERVICES DIVISION THE CHALLENGE With a…"
click at [1122, 240] on div "CHURN REDUCTION FOR RETAILER'S FINANCIAL SERVICES DIVISION" at bounding box center [784, 155] width 1568 height 223
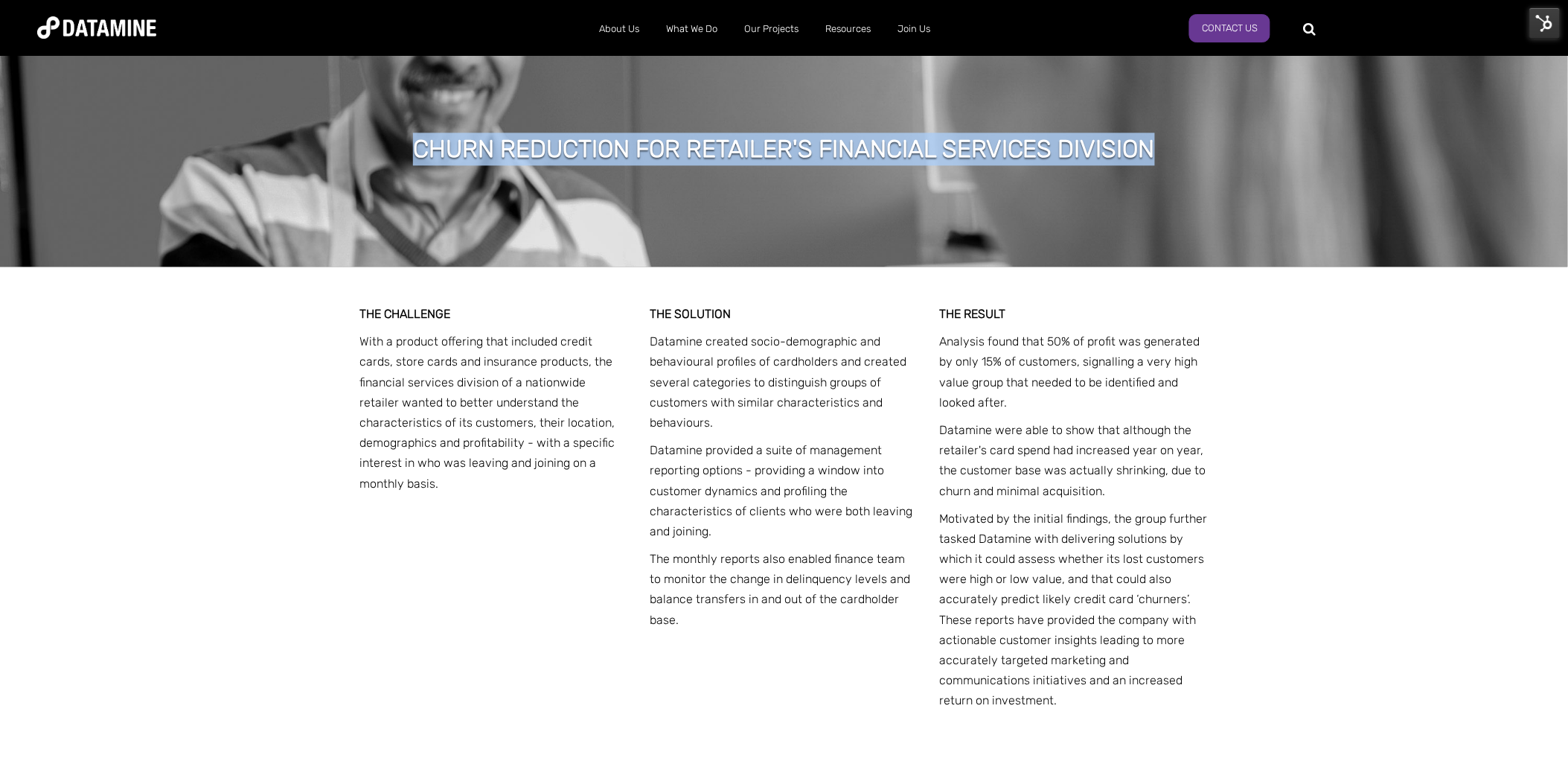
drag, startPoint x: 1119, startPoint y: 154, endPoint x: 381, endPoint y: 150, distance: 738.0
click at [381, 150] on div "CHURN REDUCTION FOR RETAILER'S FINANCIAL SERVICES DIVISION" at bounding box center [784, 155] width 1568 height 223
